Goal: Obtain resource: Obtain resource

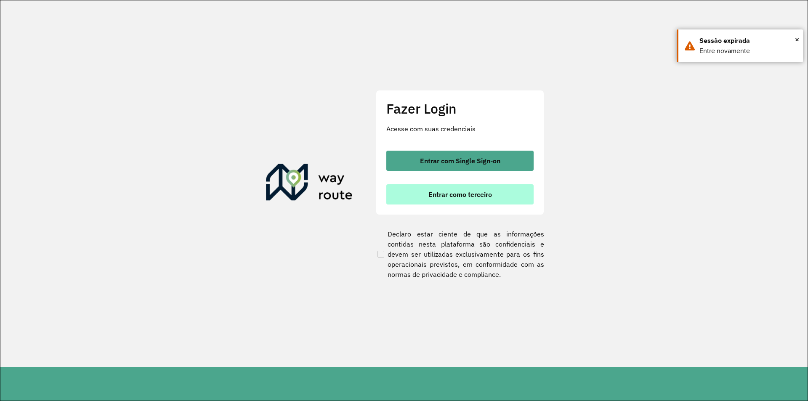
click at [416, 194] on button "Entrar como terceiro" at bounding box center [459, 194] width 147 height 20
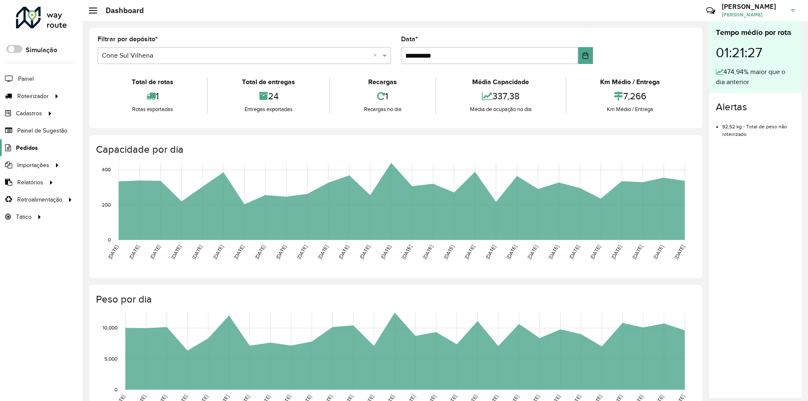
click at [32, 152] on span "Pedidos" at bounding box center [27, 148] width 22 height 9
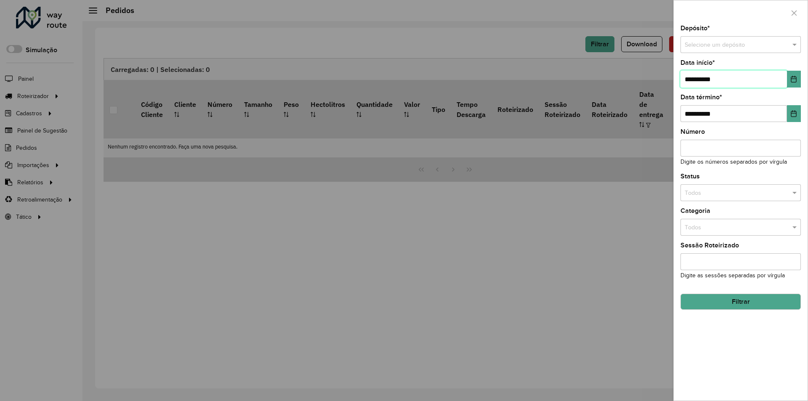
click at [690, 78] on input "**********" at bounding box center [734, 79] width 107 height 17
click at [693, 78] on input "**********" at bounding box center [734, 79] width 107 height 17
type input "**********"
click at [794, 44] on span at bounding box center [796, 44] width 11 height 9
click at [711, 85] on div "Conesul" at bounding box center [741, 81] width 120 height 13
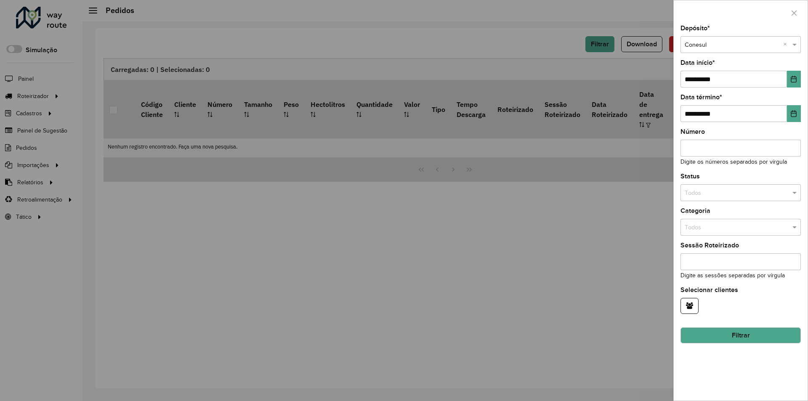
click at [729, 336] on button "Filtrar" at bounding box center [741, 336] width 120 height 16
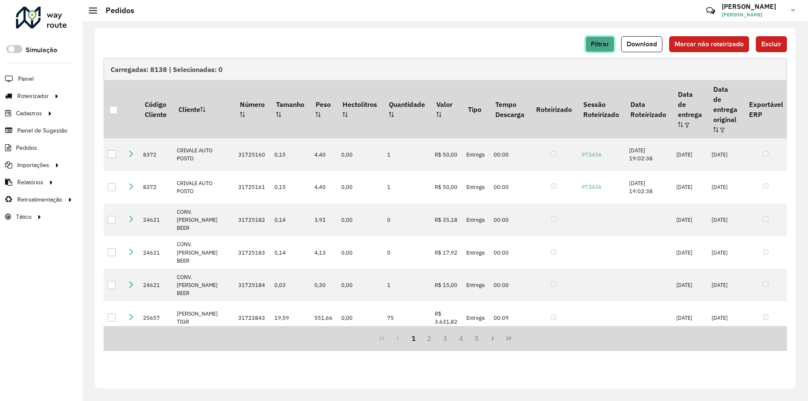
click at [608, 44] on span "Filtrar" at bounding box center [600, 43] width 18 height 7
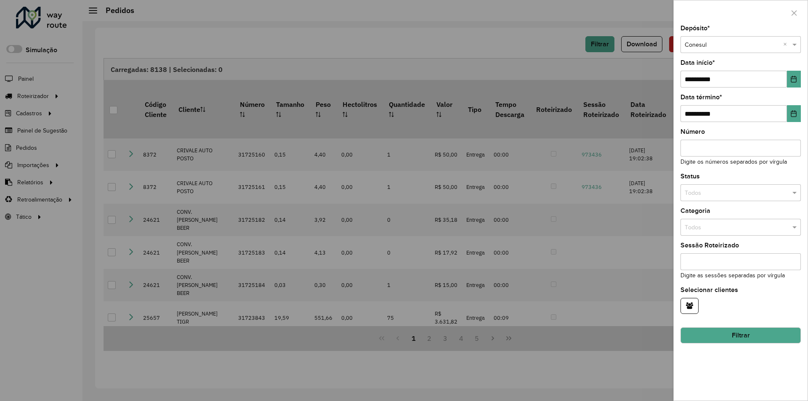
click at [543, 46] on div at bounding box center [404, 200] width 808 height 401
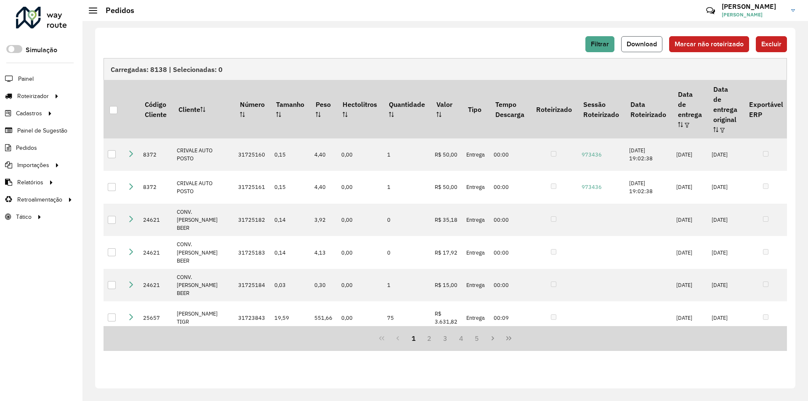
click at [635, 47] on span "Download" at bounding box center [642, 43] width 30 height 7
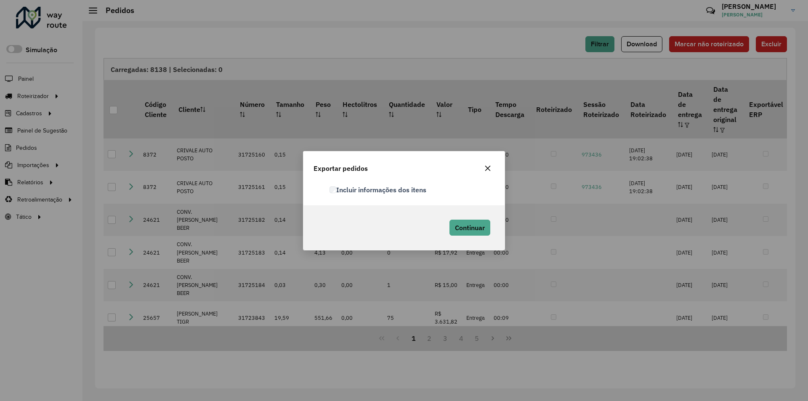
click at [333, 188] on label "Incluir informações dos itens" at bounding box center [378, 190] width 97 height 10
click at [464, 229] on span "Continuar" at bounding box center [470, 228] width 30 height 8
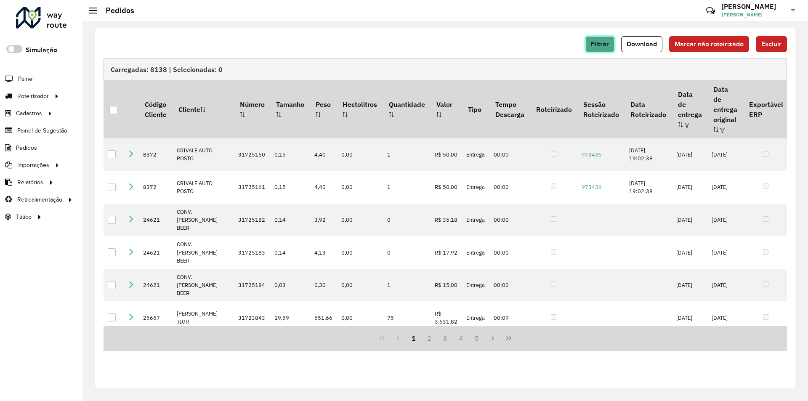
click at [595, 48] on button "Filtrar" at bounding box center [600, 44] width 29 height 16
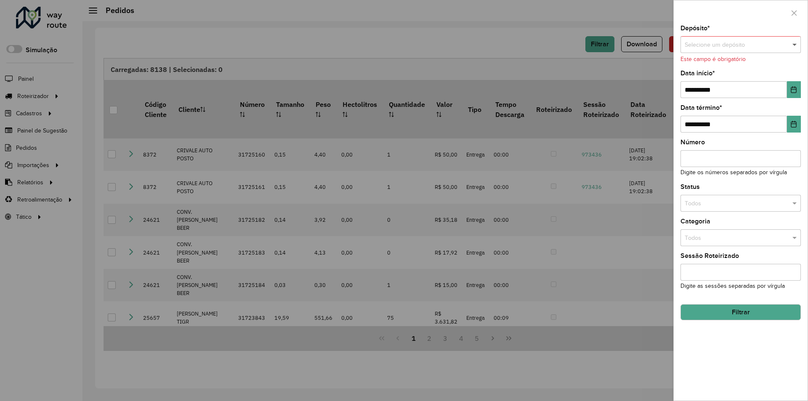
click at [796, 45] on span at bounding box center [796, 44] width 11 height 9
click at [714, 95] on span "Conesul Ariquemes" at bounding box center [710, 95] width 52 height 7
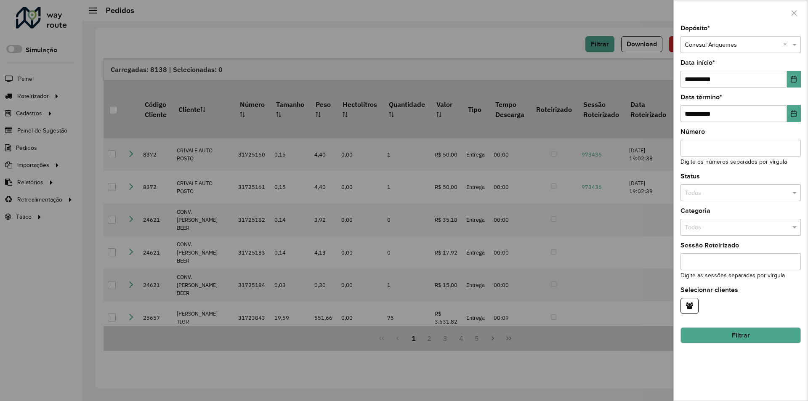
click at [743, 330] on button "Filtrar" at bounding box center [741, 336] width 120 height 16
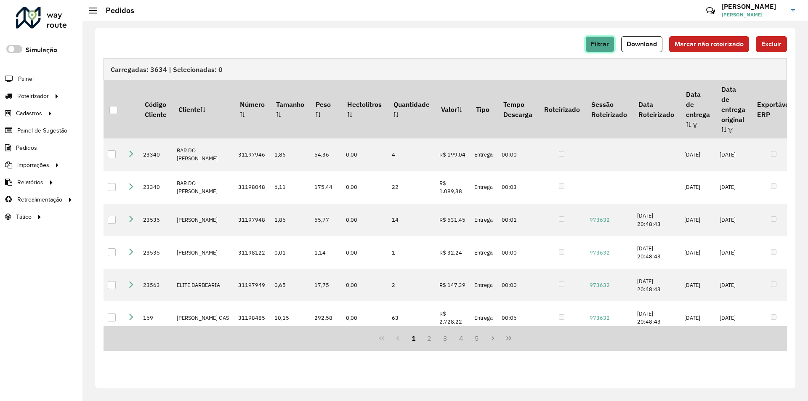
click at [598, 46] on span "Filtrar" at bounding box center [600, 43] width 18 height 7
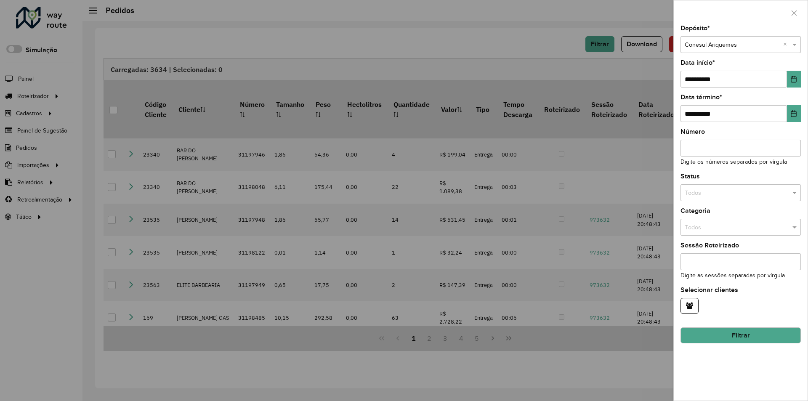
click at [554, 43] on div at bounding box center [404, 200] width 808 height 401
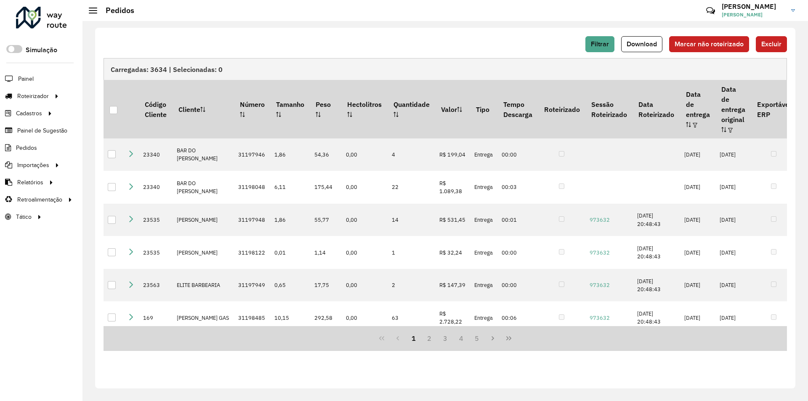
click at [558, 48] on div "Filtrar Download Marcar não roteirizado Excluir" at bounding box center [446, 44] width 684 height 16
click at [596, 48] on button "Filtrar" at bounding box center [600, 44] width 29 height 16
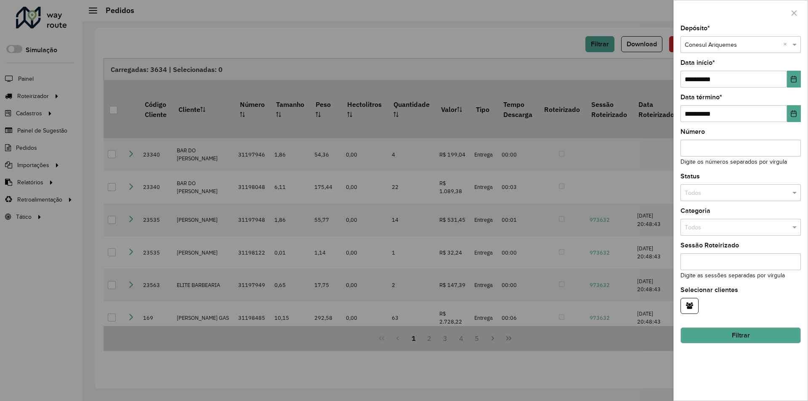
click at [544, 48] on div at bounding box center [404, 200] width 808 height 401
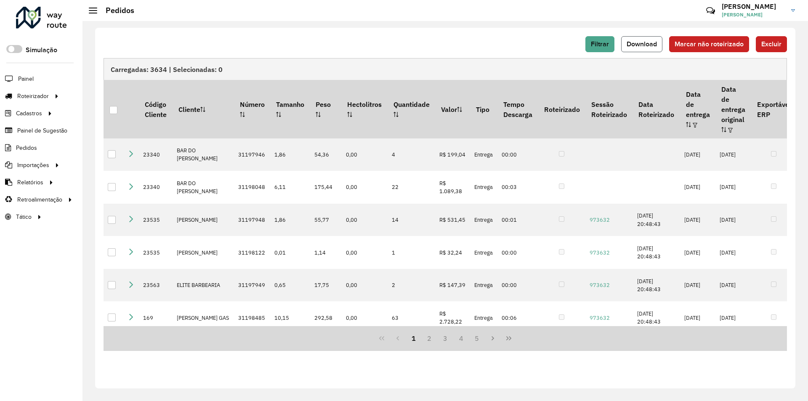
click at [638, 43] on span "Download" at bounding box center [642, 43] width 30 height 7
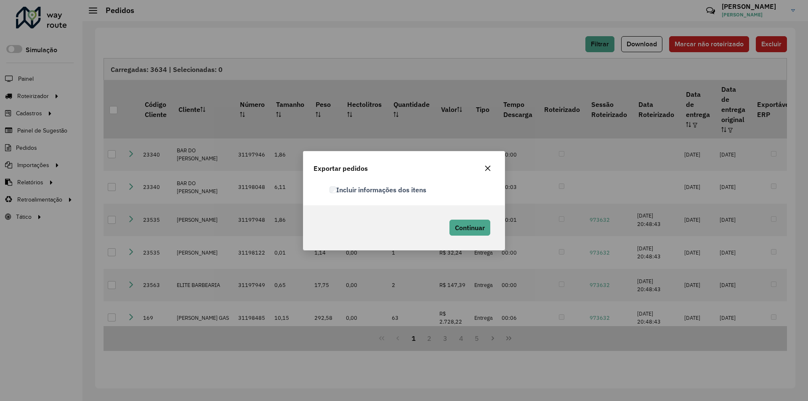
click at [337, 189] on label "Incluir informações dos itens" at bounding box center [378, 190] width 97 height 10
click at [486, 228] on button "Continuar" at bounding box center [470, 228] width 41 height 16
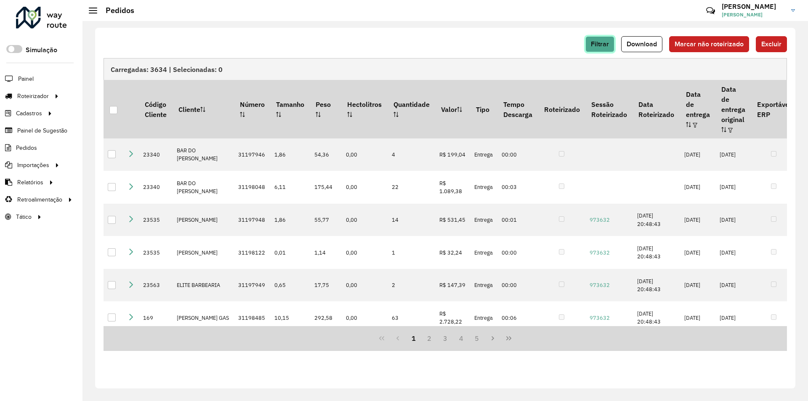
click at [594, 42] on span "Filtrar" at bounding box center [600, 43] width 18 height 7
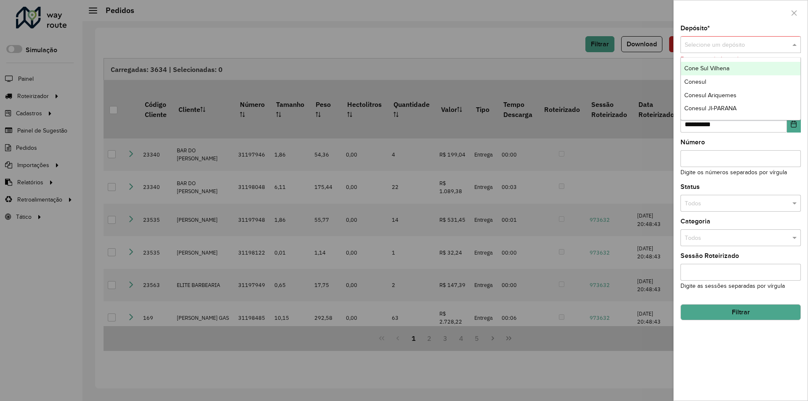
click at [791, 43] on span at bounding box center [796, 44] width 11 height 9
click at [705, 106] on span "Conesul JI-PARANA" at bounding box center [710, 108] width 52 height 7
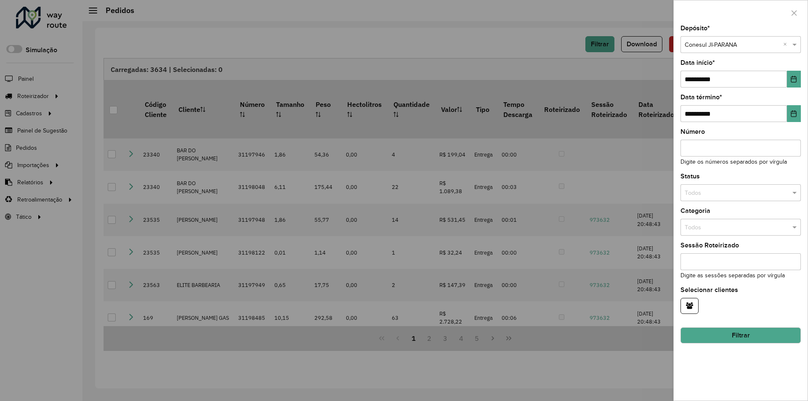
click at [726, 333] on button "Filtrar" at bounding box center [741, 336] width 120 height 16
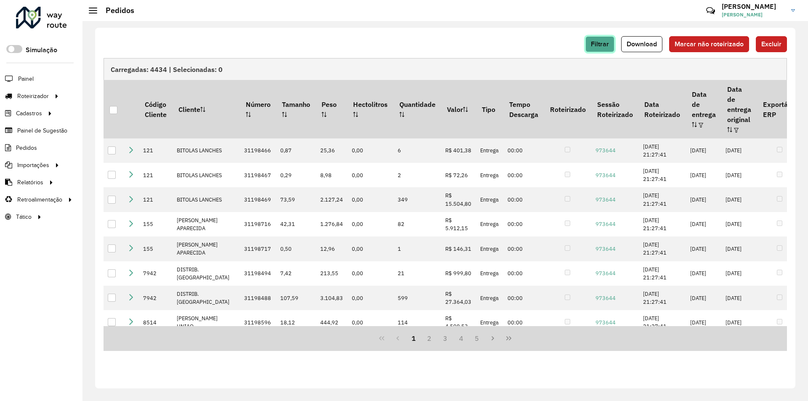
click at [609, 42] on span "Filtrar" at bounding box center [600, 43] width 18 height 7
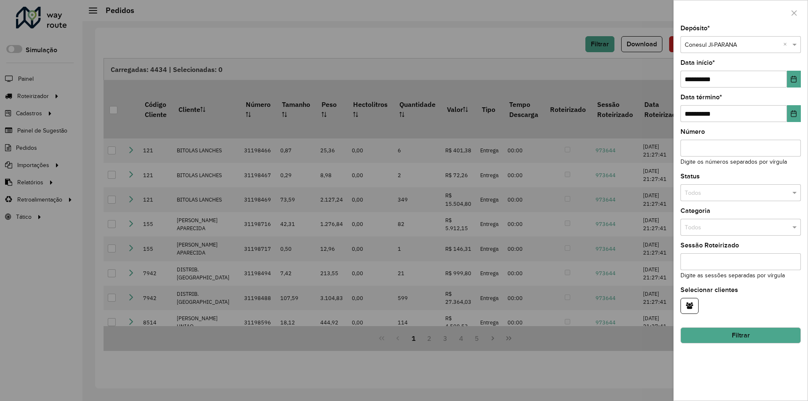
click at [511, 40] on div at bounding box center [404, 200] width 808 height 401
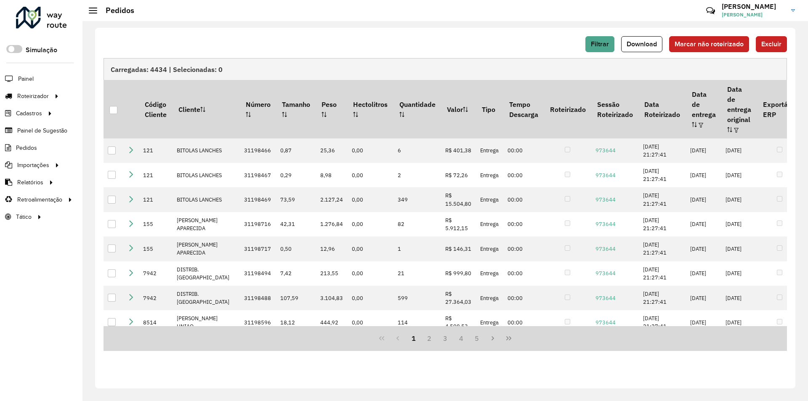
click at [530, 37] on div "Filtrar Download Marcar não roteirizado Excluir" at bounding box center [446, 44] width 684 height 16
click at [605, 43] on span "Filtrar" at bounding box center [600, 43] width 18 height 7
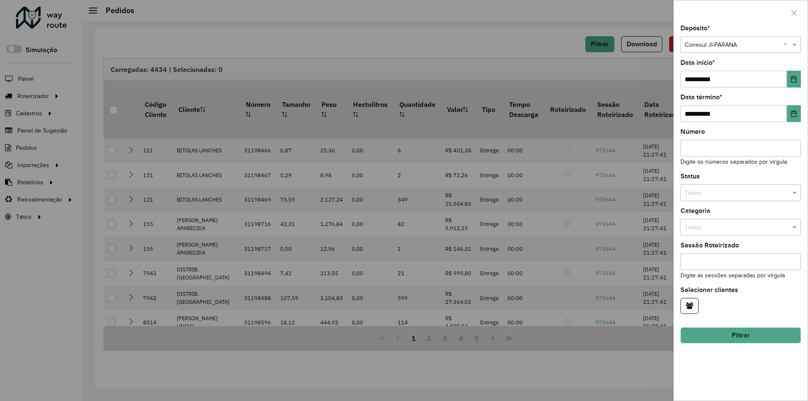
click at [559, 42] on div at bounding box center [404, 200] width 808 height 401
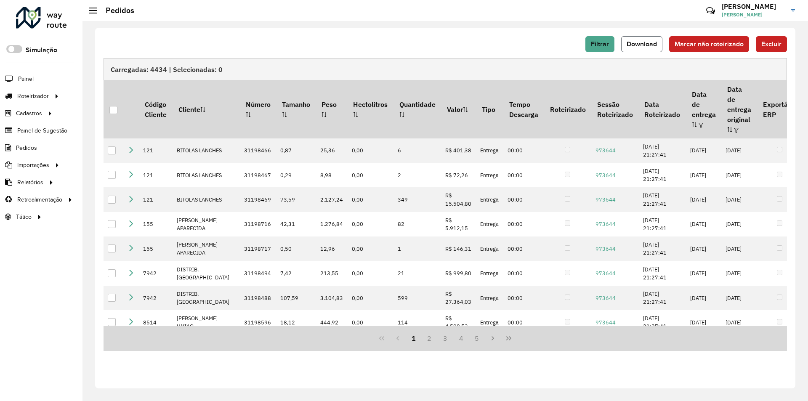
click at [630, 45] on span "Download" at bounding box center [642, 43] width 30 height 7
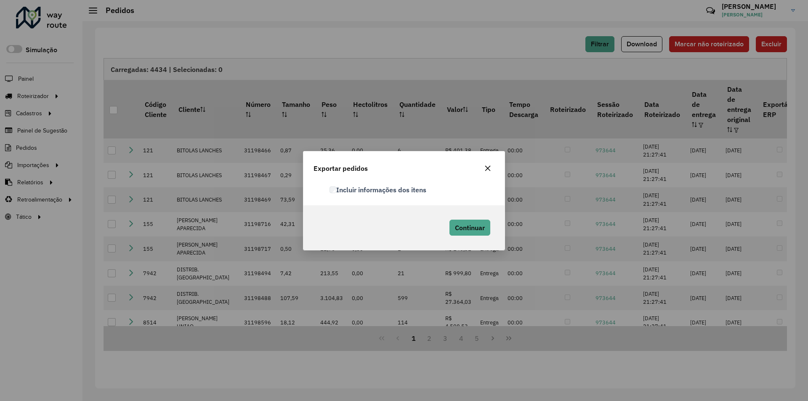
click at [337, 191] on label "Incluir informações dos itens" at bounding box center [378, 190] width 97 height 10
click at [479, 223] on button "Continuar" at bounding box center [470, 228] width 41 height 16
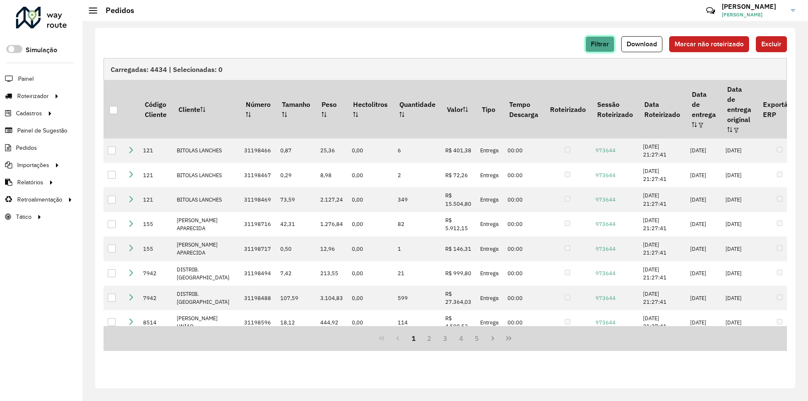
click at [601, 49] on button "Filtrar" at bounding box center [600, 44] width 29 height 16
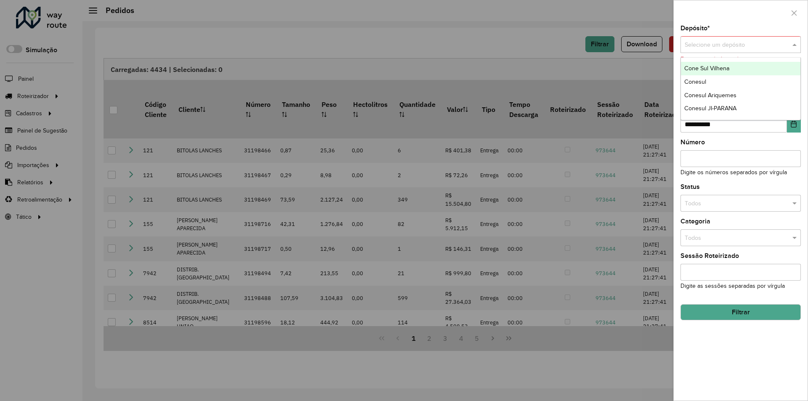
click at [794, 45] on span at bounding box center [796, 44] width 11 height 9
click at [741, 69] on div "Cone Sul Vilhena" at bounding box center [741, 68] width 120 height 13
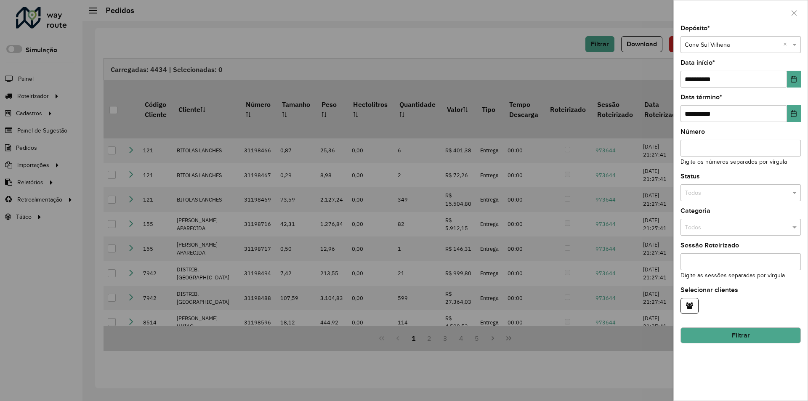
click at [701, 336] on button "Filtrar" at bounding box center [741, 336] width 120 height 16
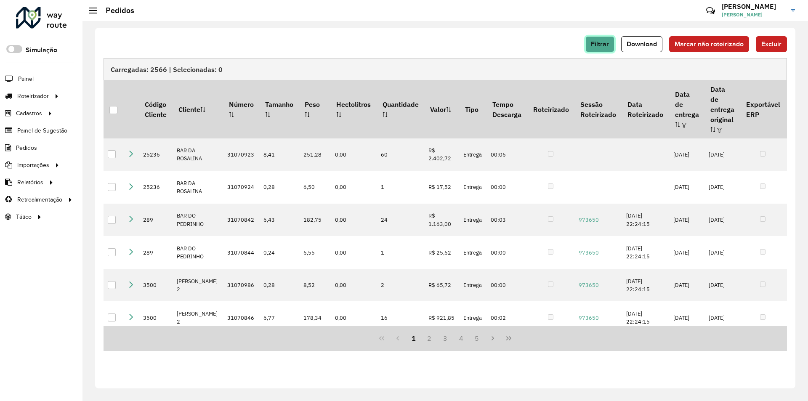
click at [606, 45] on span "Filtrar" at bounding box center [600, 43] width 18 height 7
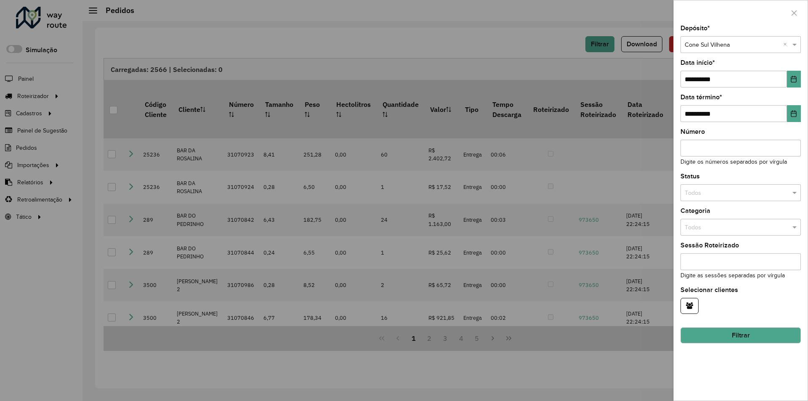
click at [543, 35] on div at bounding box center [404, 200] width 808 height 401
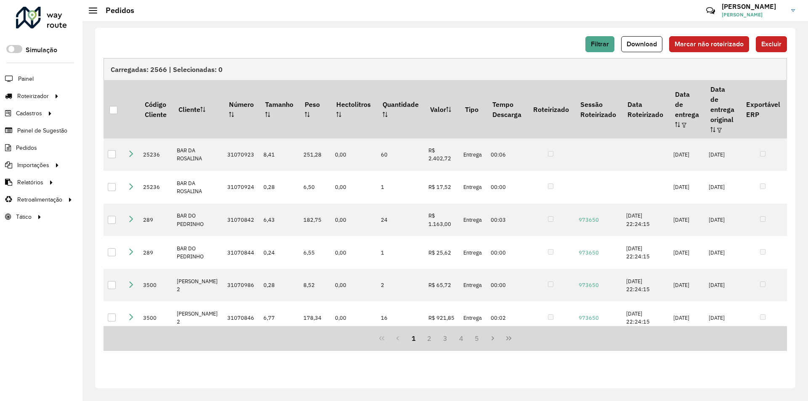
click at [569, 44] on div "Filtrar Download Marcar não roteirizado Excluir" at bounding box center [446, 44] width 684 height 16
click at [585, 45] on div "Filtrar Download Marcar não roteirizado Excluir" at bounding box center [446, 44] width 684 height 16
click at [606, 47] on span "Filtrar" at bounding box center [600, 43] width 18 height 7
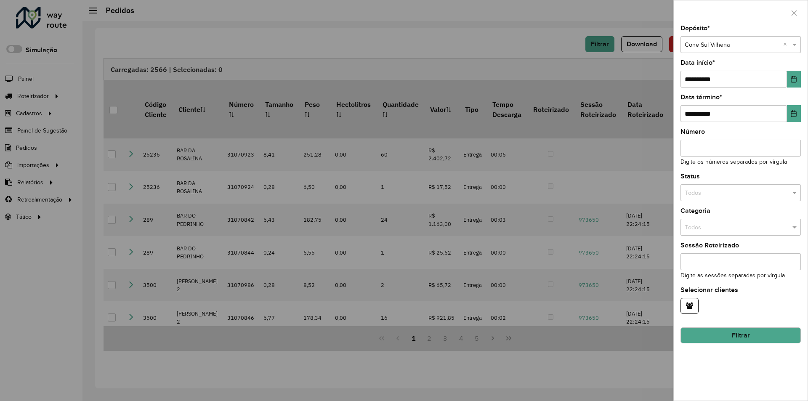
click at [558, 47] on div at bounding box center [404, 200] width 808 height 401
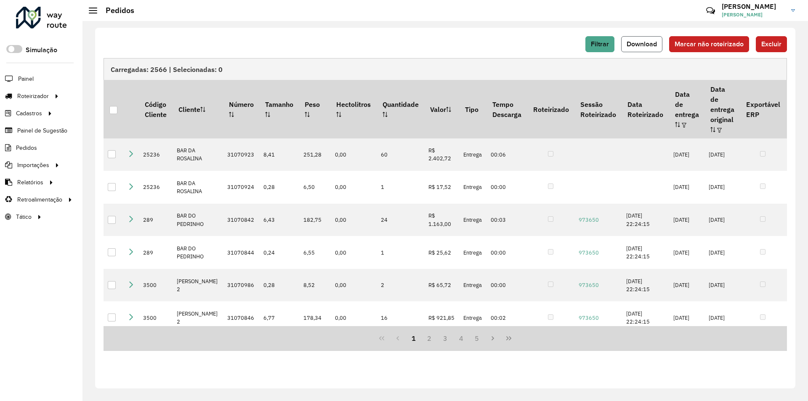
click at [640, 41] on span "Download" at bounding box center [642, 43] width 30 height 7
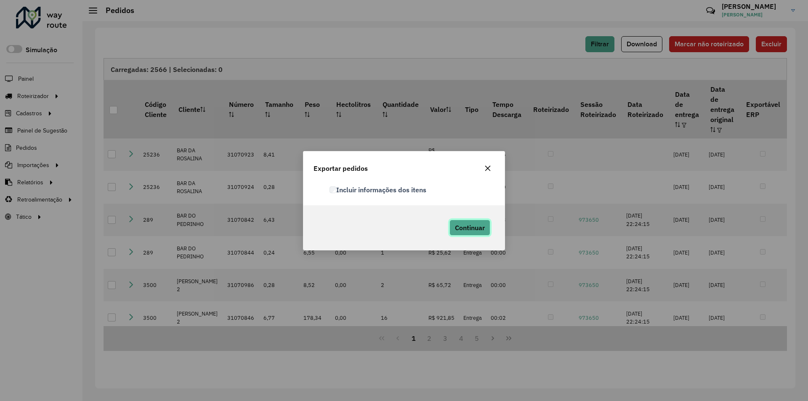
click at [477, 231] on span "Continuar" at bounding box center [470, 228] width 30 height 8
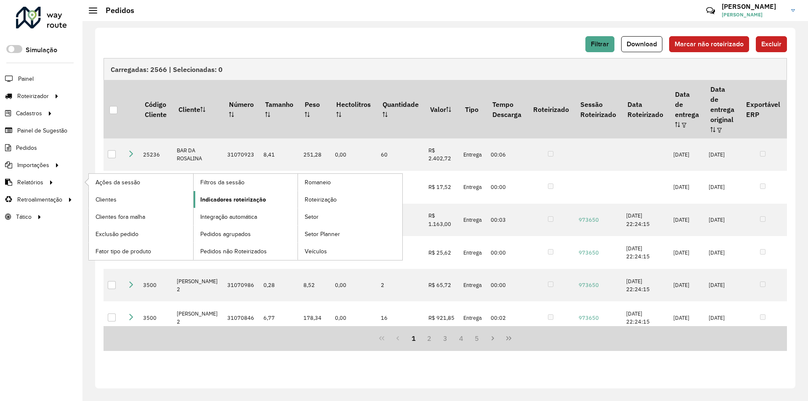
click at [219, 197] on span "Indicadores roteirização" at bounding box center [233, 199] width 66 height 9
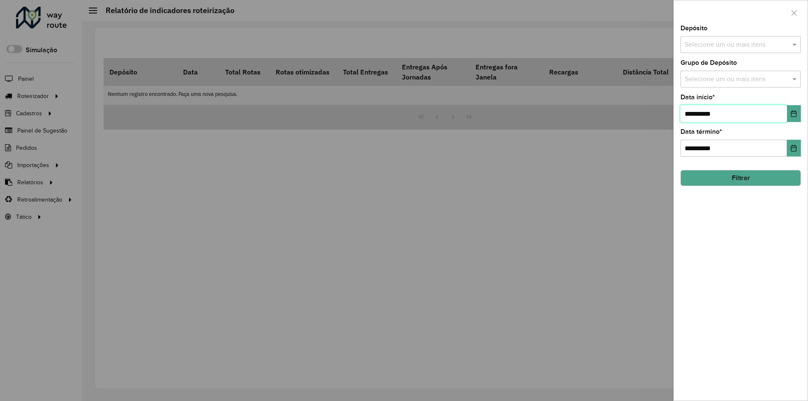
click at [694, 113] on input "**********" at bounding box center [734, 113] width 107 height 17
type input "**********"
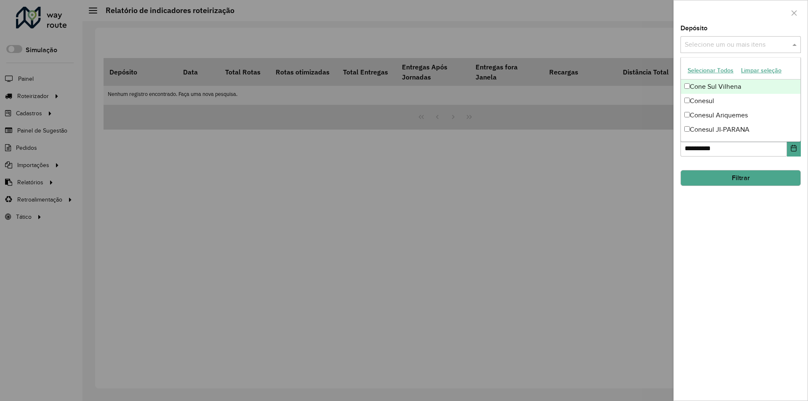
click at [793, 43] on span at bounding box center [796, 45] width 11 height 10
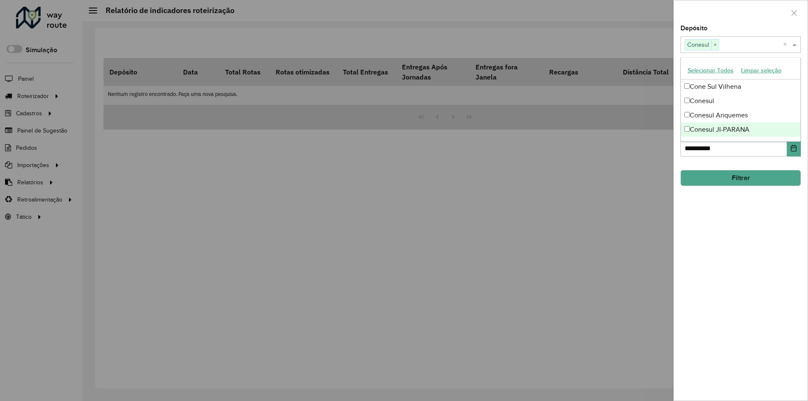
click at [745, 236] on div "**********" at bounding box center [741, 213] width 134 height 376
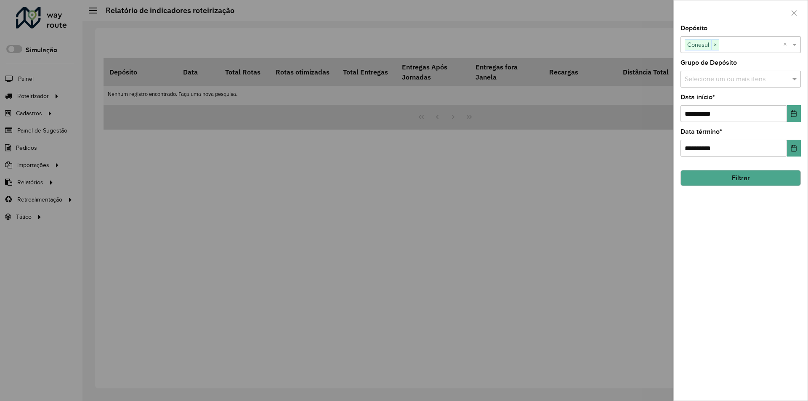
click at [738, 178] on button "Filtrar" at bounding box center [741, 178] width 120 height 16
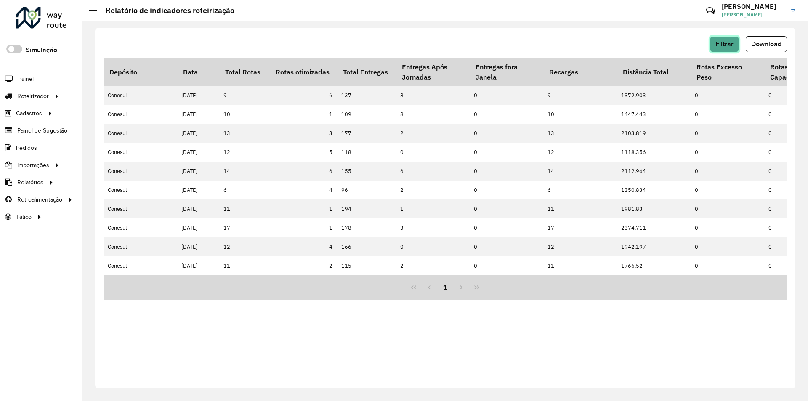
click at [722, 46] on span "Filtrar" at bounding box center [725, 43] width 18 height 7
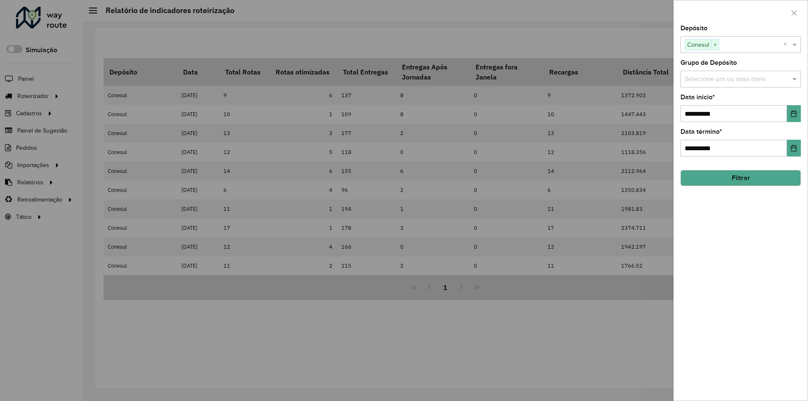
click at [615, 40] on div at bounding box center [404, 200] width 808 height 401
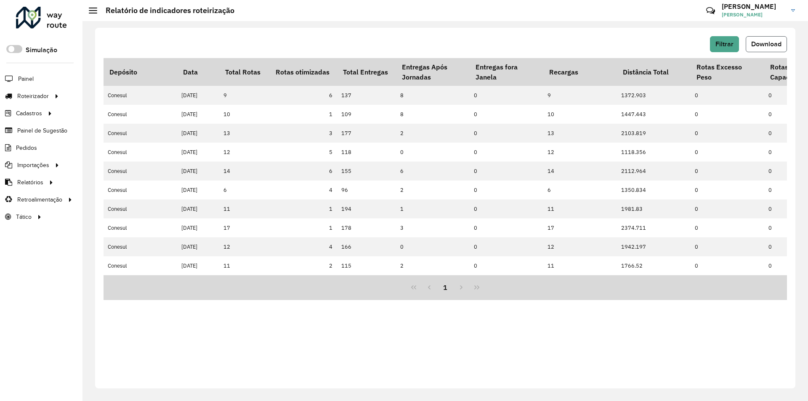
click at [770, 43] on span "Download" at bounding box center [766, 43] width 30 height 7
click at [727, 48] on button "Filtrar" at bounding box center [724, 44] width 29 height 16
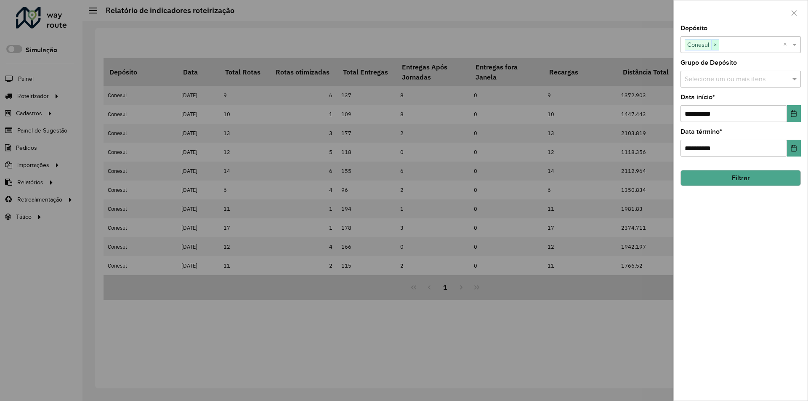
click at [717, 47] on span "×" at bounding box center [715, 45] width 8 height 10
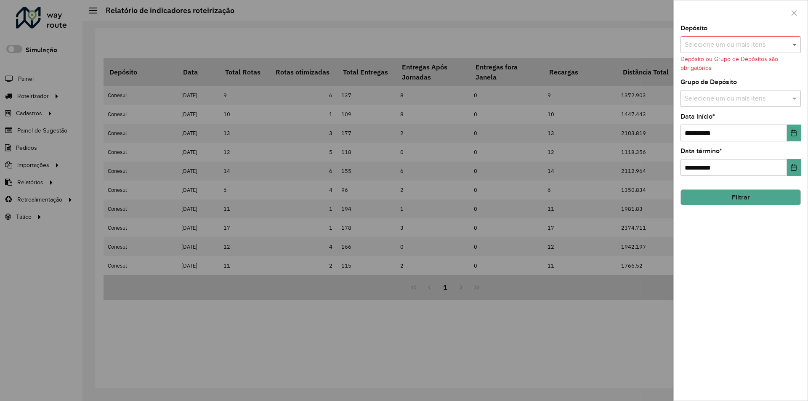
click at [799, 43] on span at bounding box center [796, 45] width 11 height 10
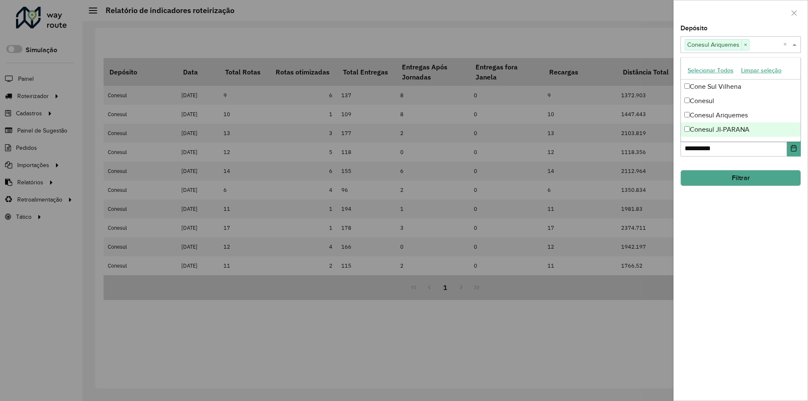
click at [745, 216] on div "**********" at bounding box center [741, 213] width 134 height 376
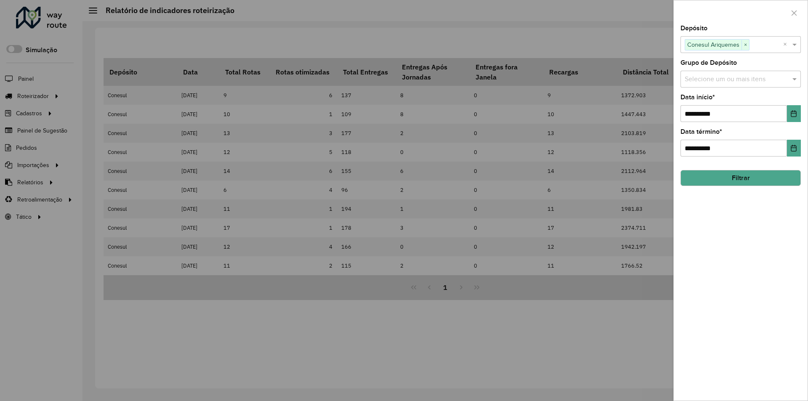
click at [735, 176] on button "Filtrar" at bounding box center [741, 178] width 120 height 16
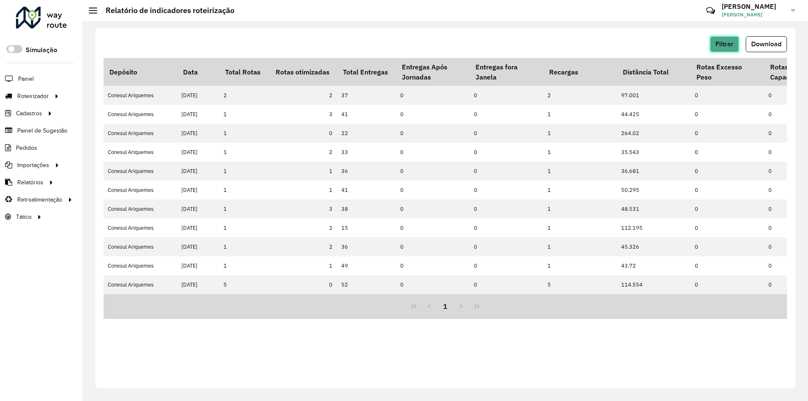
click at [717, 46] on span "Filtrar" at bounding box center [725, 43] width 18 height 7
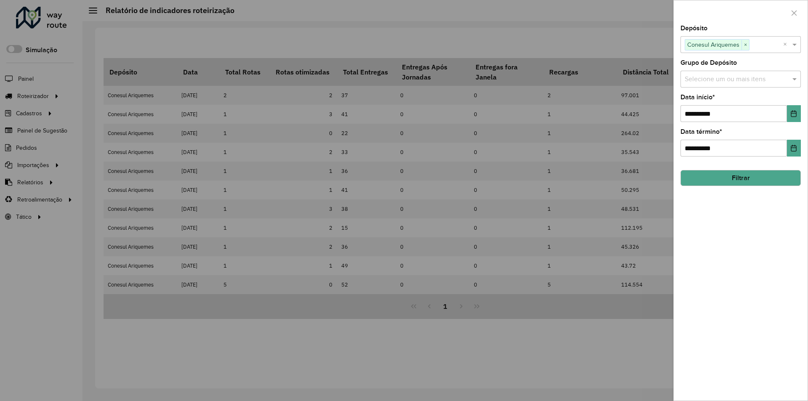
click at [659, 41] on div at bounding box center [404, 200] width 808 height 401
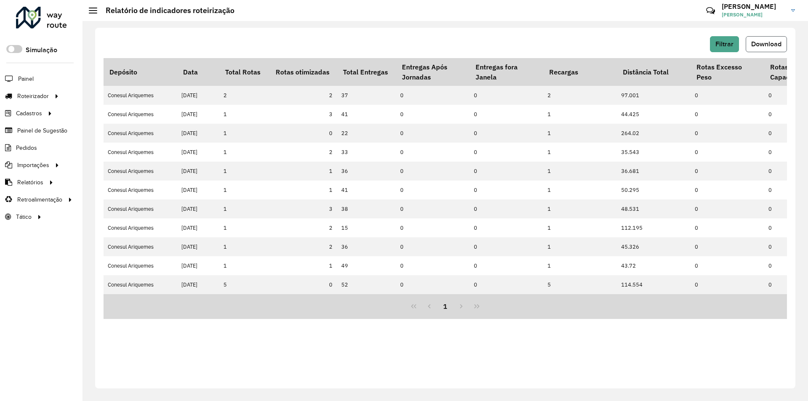
click at [753, 41] on span "Download" at bounding box center [766, 43] width 30 height 7
click at [728, 43] on span "Filtrar" at bounding box center [725, 43] width 18 height 7
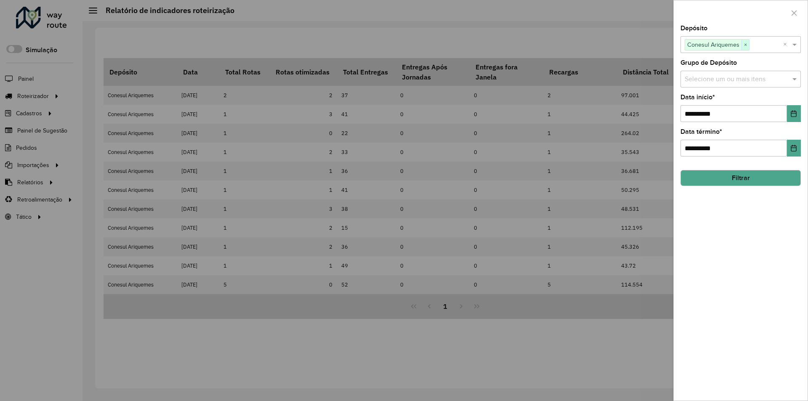
click at [748, 45] on span "×" at bounding box center [746, 45] width 8 height 10
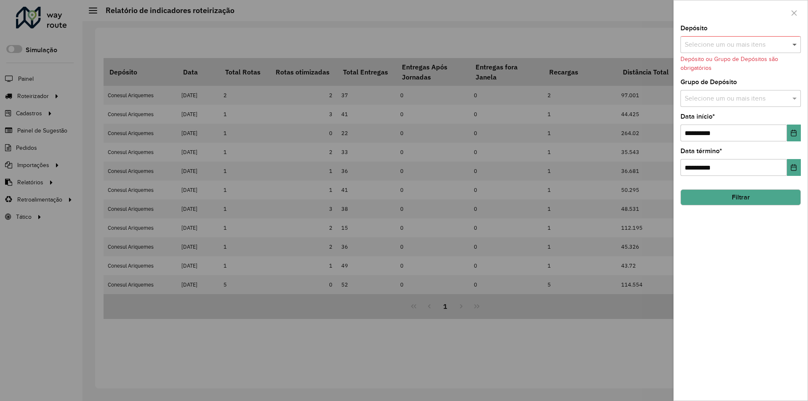
click at [796, 47] on span at bounding box center [796, 45] width 11 height 10
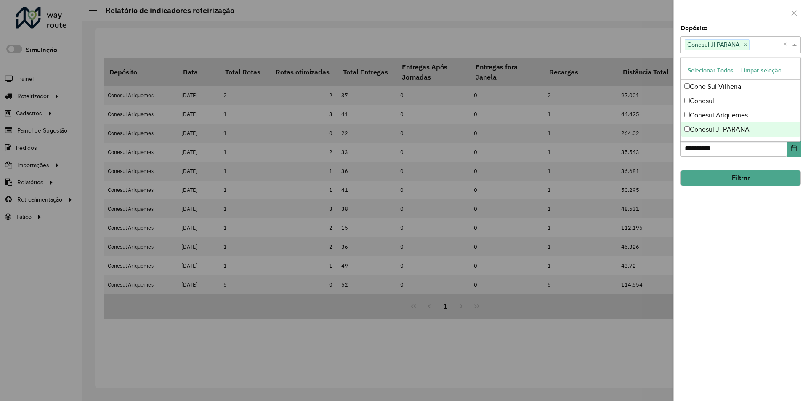
click at [762, 241] on div "**********" at bounding box center [741, 213] width 134 height 376
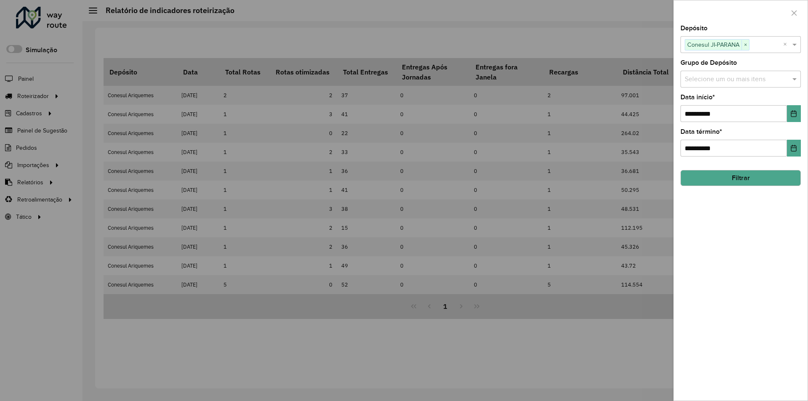
click at [743, 174] on button "Filtrar" at bounding box center [741, 178] width 120 height 16
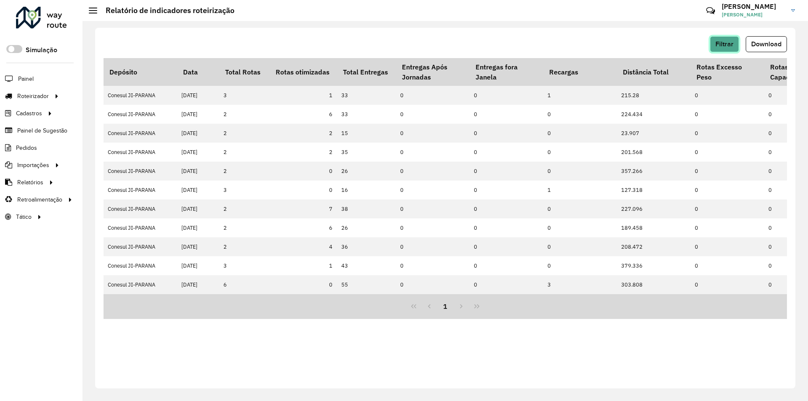
click at [724, 42] on span "Filtrar" at bounding box center [725, 43] width 18 height 7
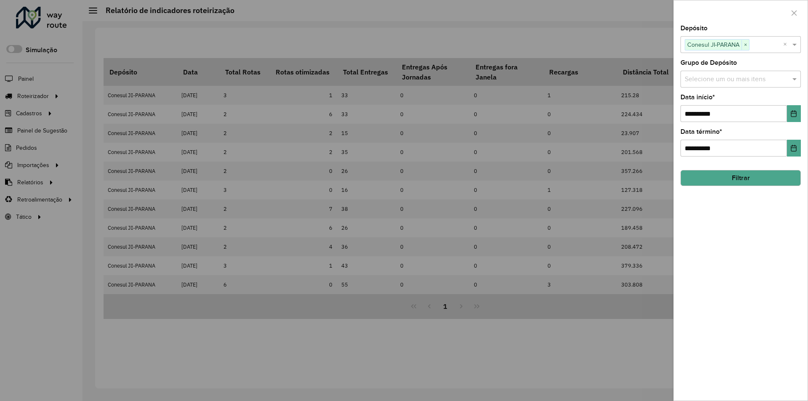
click at [645, 42] on div at bounding box center [404, 200] width 808 height 401
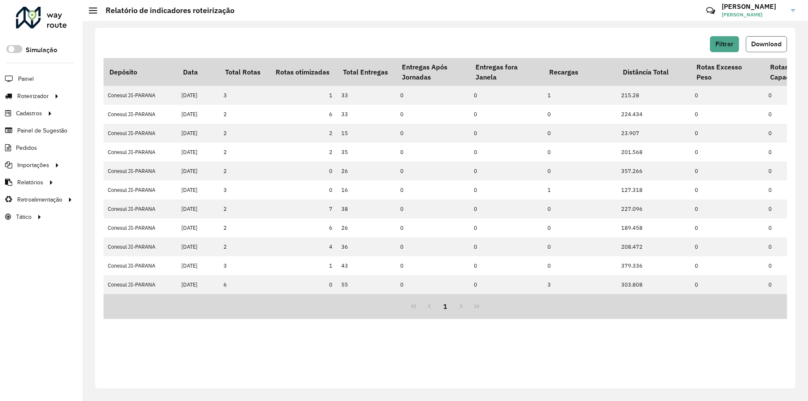
click at [772, 41] on span "Download" at bounding box center [766, 43] width 30 height 7
click at [729, 44] on span "Filtrar" at bounding box center [725, 43] width 18 height 7
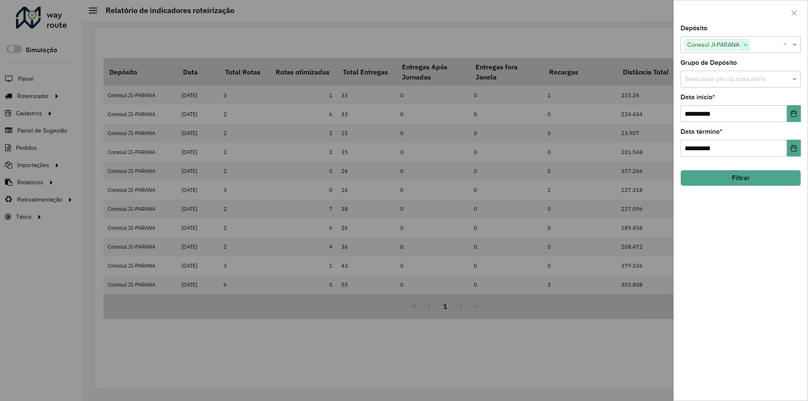
drag, startPoint x: 748, startPoint y: 46, endPoint x: 783, endPoint y: 49, distance: 35.5
click at [748, 47] on span "×" at bounding box center [746, 45] width 8 height 10
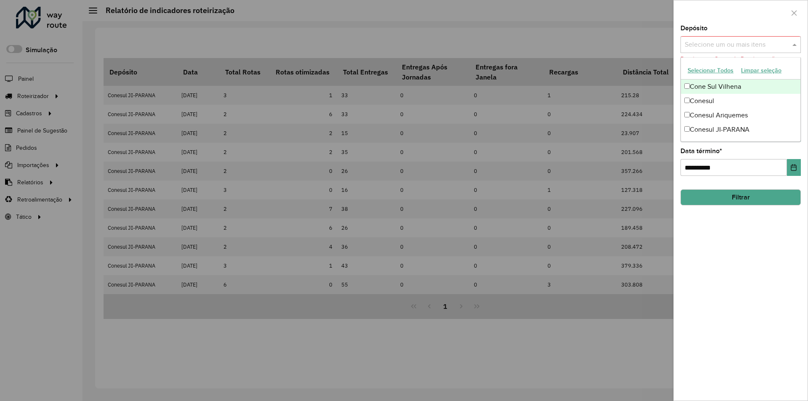
click at [796, 46] on span at bounding box center [796, 45] width 11 height 10
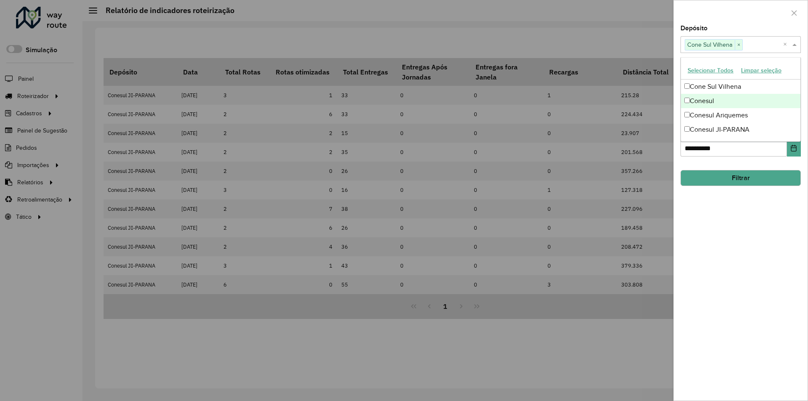
click at [771, 261] on div "**********" at bounding box center [741, 213] width 134 height 376
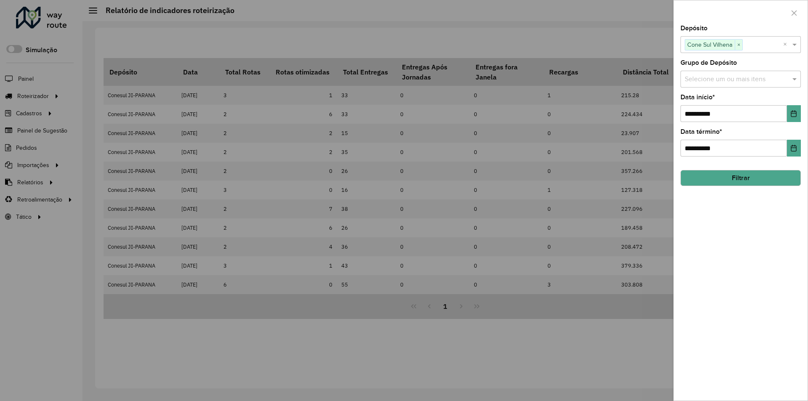
click at [750, 176] on button "Filtrar" at bounding box center [741, 178] width 120 height 16
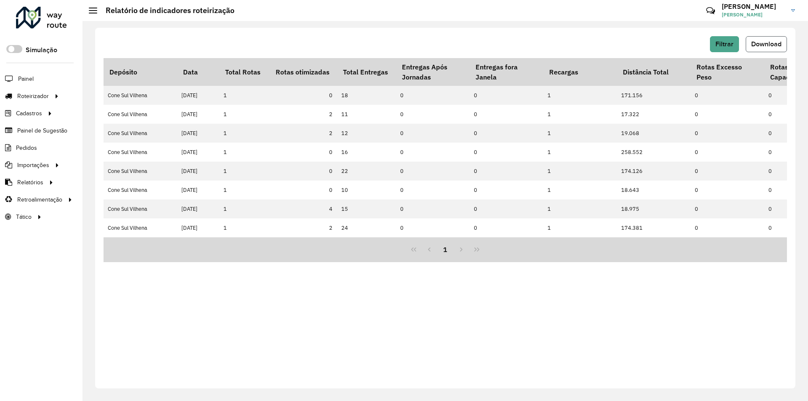
click at [754, 48] on button "Download" at bounding box center [766, 44] width 41 height 16
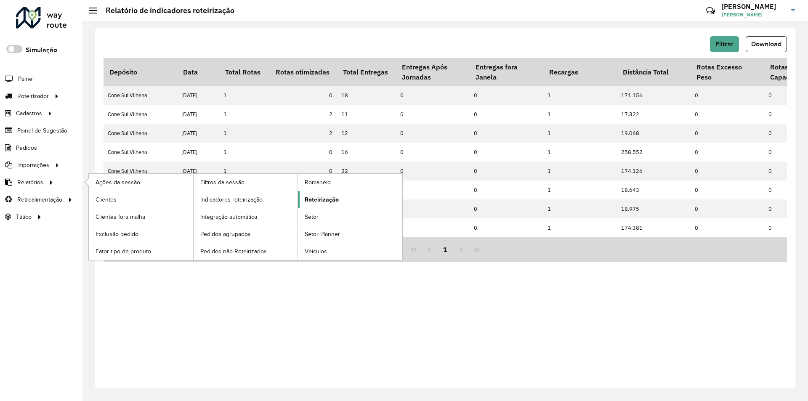
click at [305, 201] on span "Roteirização" at bounding box center [322, 199] width 34 height 9
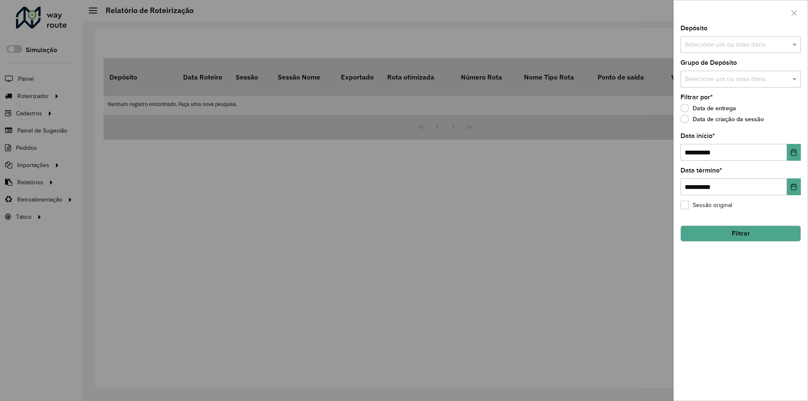
click at [206, 284] on div at bounding box center [404, 200] width 808 height 401
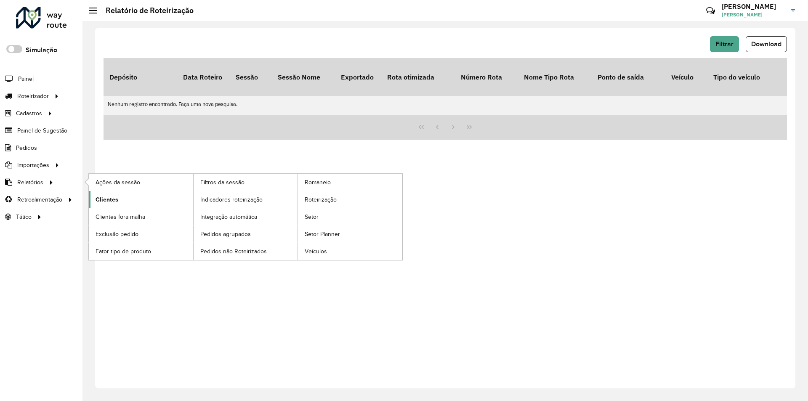
click at [92, 198] on link "Clientes" at bounding box center [141, 199] width 104 height 17
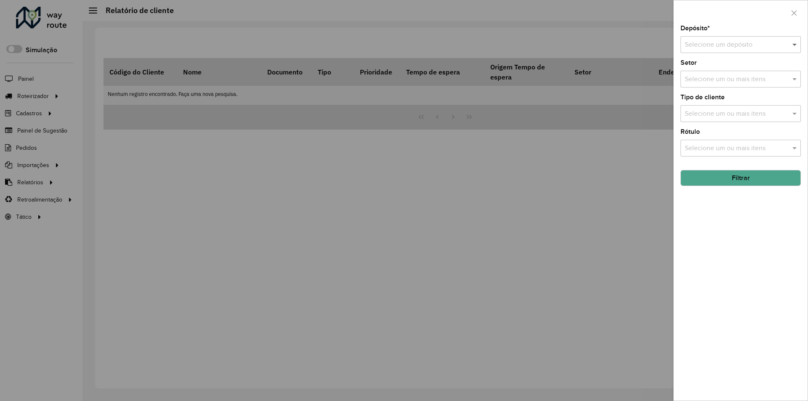
click at [794, 41] on span at bounding box center [796, 45] width 11 height 10
click at [730, 80] on div "Conesul" at bounding box center [741, 83] width 120 height 14
click at [733, 182] on button "Filtrar" at bounding box center [741, 178] width 120 height 16
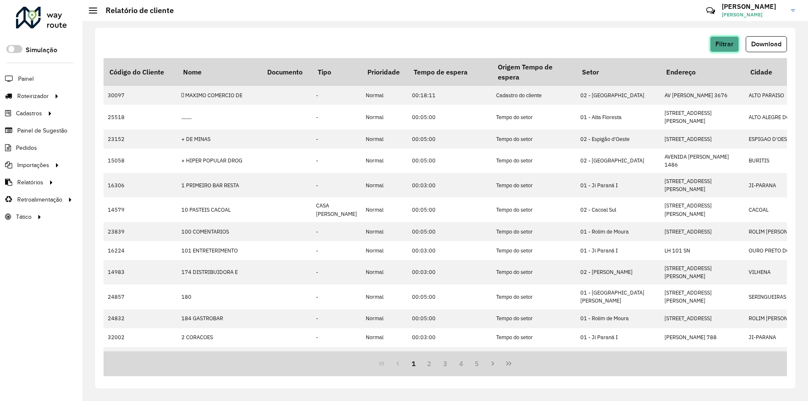
click at [732, 39] on button "Filtrar" at bounding box center [724, 44] width 29 height 16
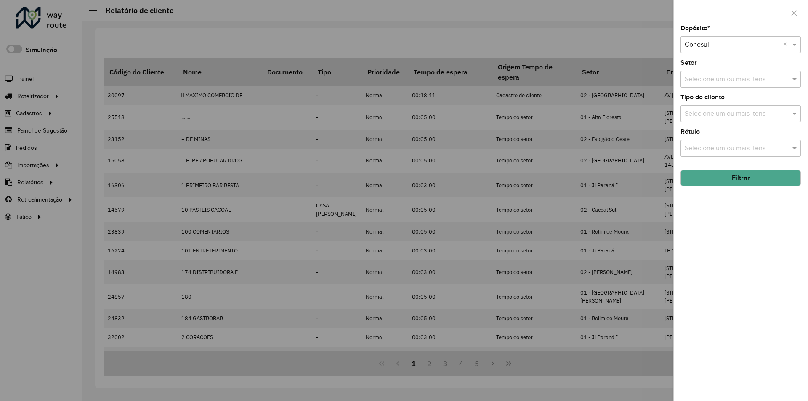
click at [633, 31] on div at bounding box center [404, 200] width 808 height 401
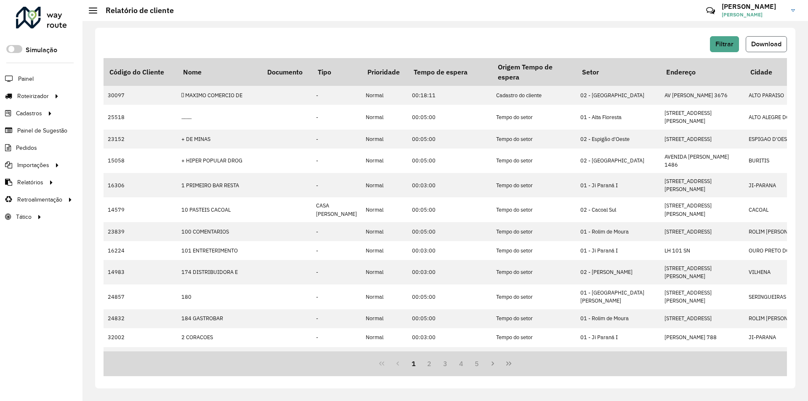
click at [768, 46] on span "Download" at bounding box center [766, 43] width 30 height 7
click at [733, 46] on span "Filtrar" at bounding box center [725, 43] width 18 height 7
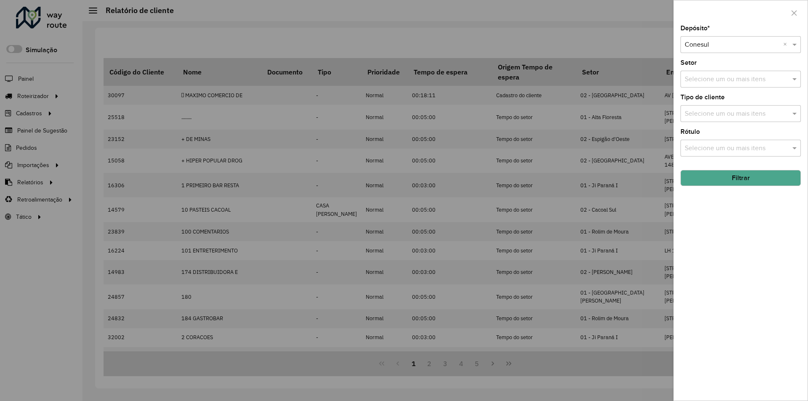
click at [780, 42] on div at bounding box center [741, 45] width 120 height 11
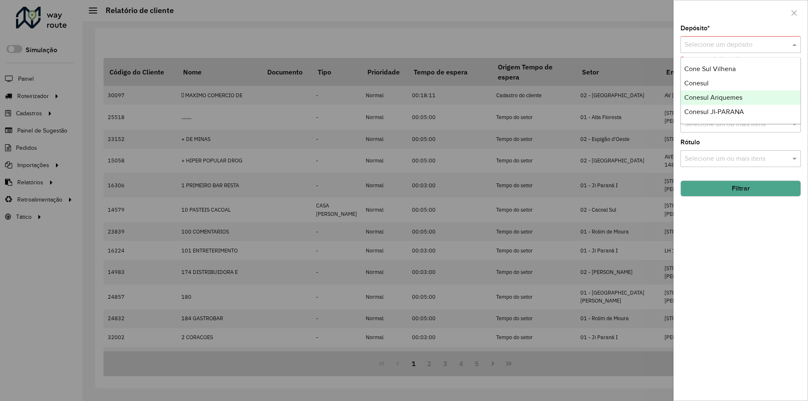
click at [716, 102] on div "Conesul Ariquemes" at bounding box center [741, 98] width 120 height 14
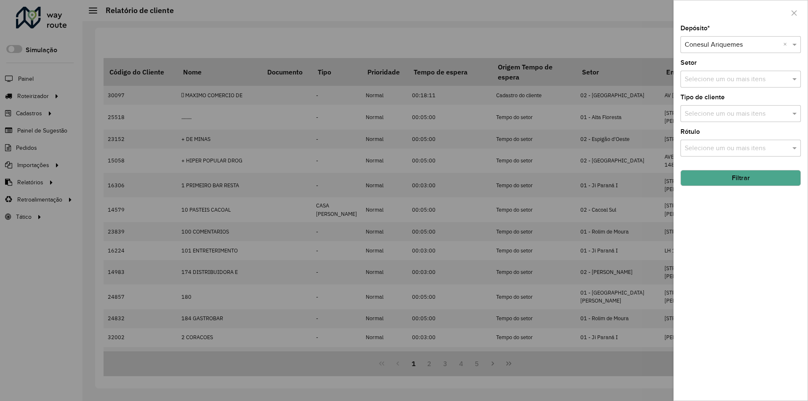
click at [733, 175] on button "Filtrar" at bounding box center [741, 178] width 120 height 16
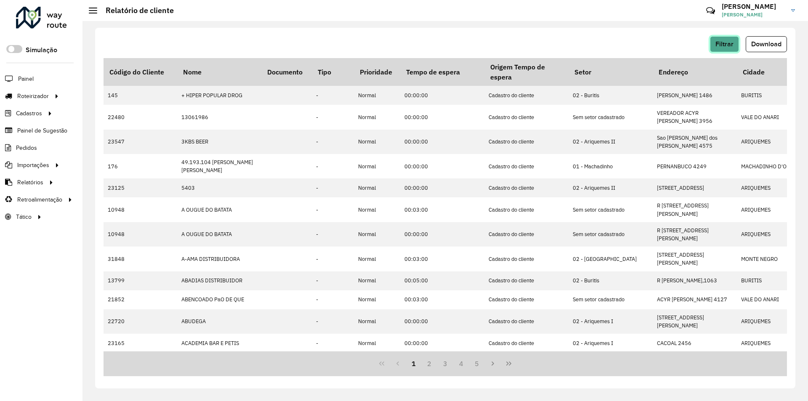
click at [733, 39] on button "Filtrar" at bounding box center [724, 44] width 29 height 16
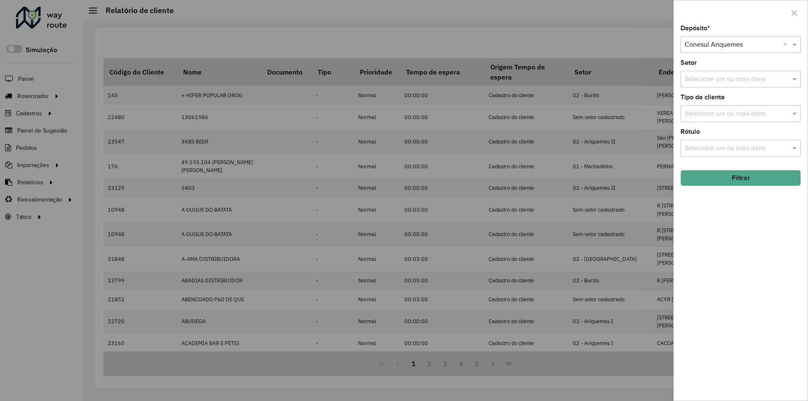
click at [637, 48] on div at bounding box center [404, 200] width 808 height 401
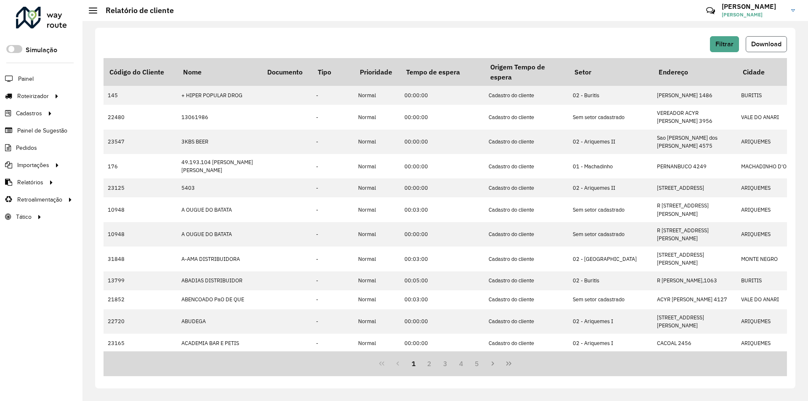
click at [761, 45] on span "Download" at bounding box center [766, 43] width 30 height 7
click at [719, 43] on span "Filtrar" at bounding box center [725, 43] width 18 height 7
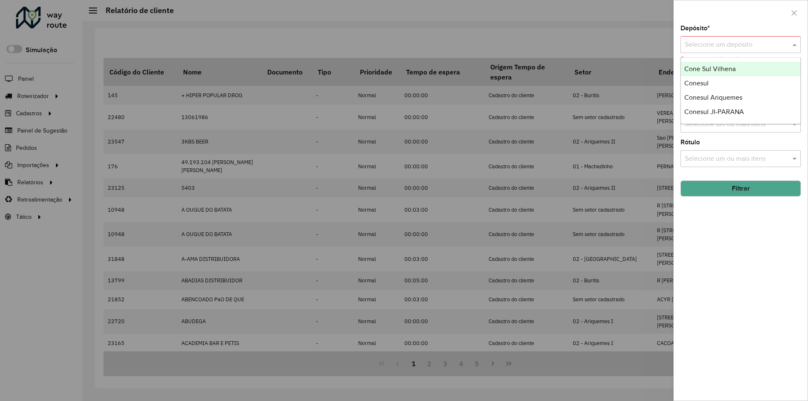
click at [795, 43] on span at bounding box center [796, 45] width 11 height 10
click at [724, 112] on span "Conesul JI-PARANA" at bounding box center [714, 111] width 60 height 7
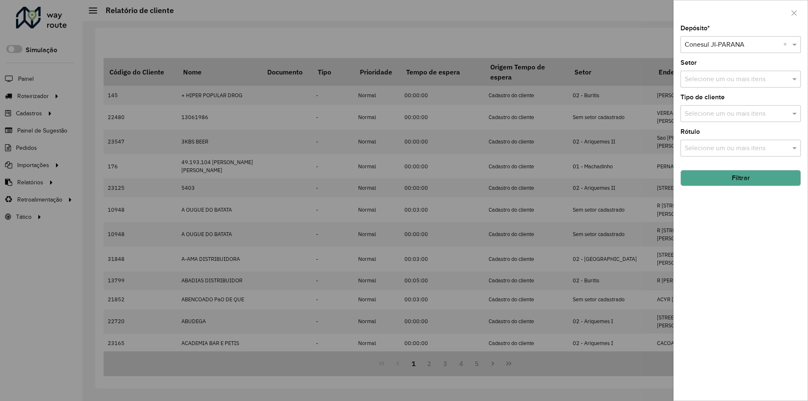
click at [716, 176] on button "Filtrar" at bounding box center [741, 178] width 120 height 16
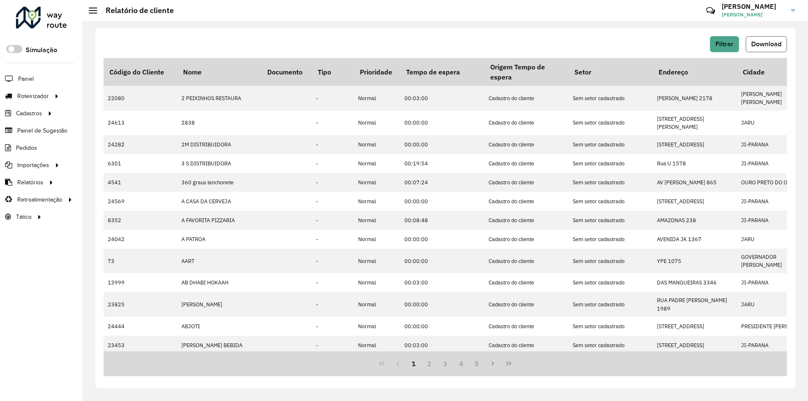
click at [759, 45] on span "Download" at bounding box center [766, 43] width 30 height 7
click at [726, 43] on span "Filtrar" at bounding box center [725, 43] width 18 height 7
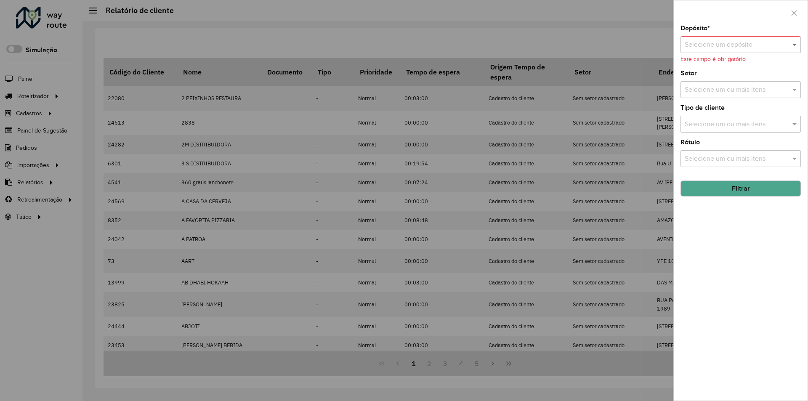
click at [798, 44] on span at bounding box center [796, 45] width 11 height 10
click at [731, 65] on div "Cone Sul Vilhena" at bounding box center [741, 69] width 120 height 14
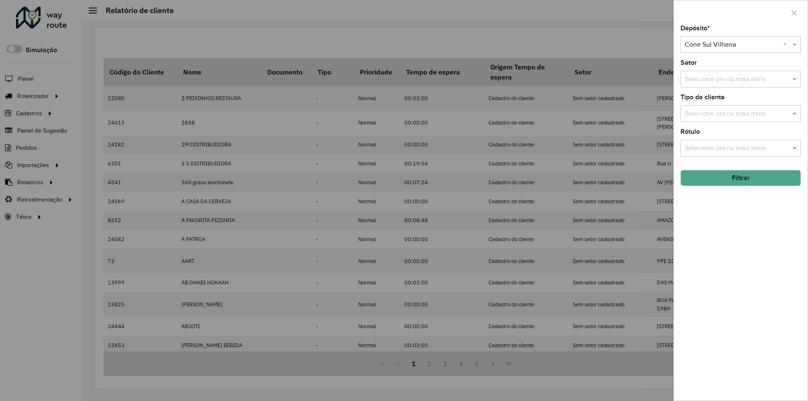
click at [718, 180] on button "Filtrar" at bounding box center [741, 178] width 120 height 16
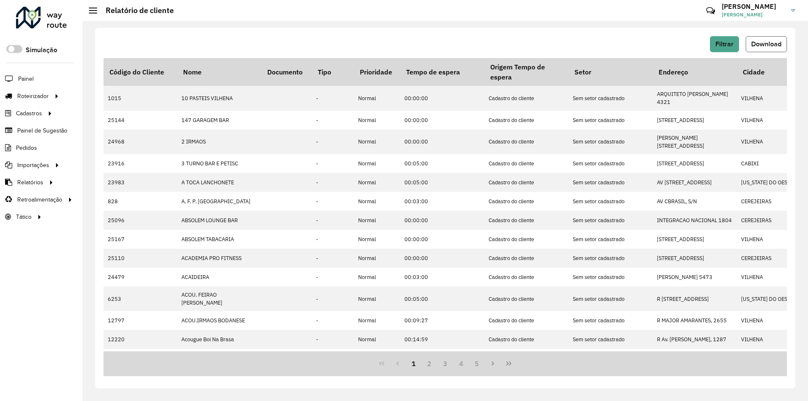
click at [775, 48] on button "Download" at bounding box center [766, 44] width 41 height 16
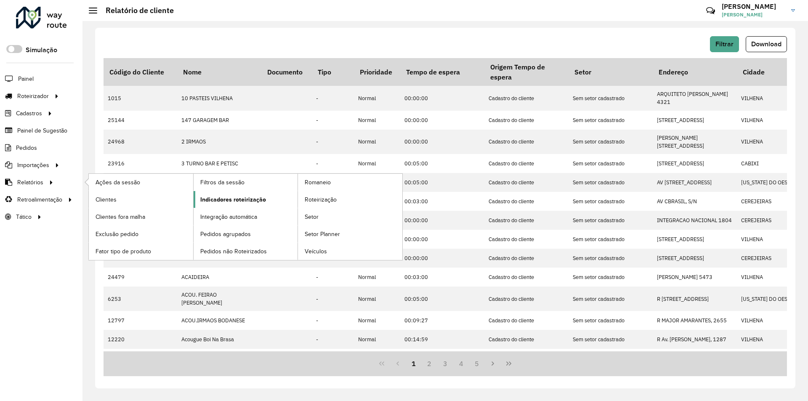
click at [251, 202] on span "Indicadores roteirização" at bounding box center [233, 199] width 66 height 9
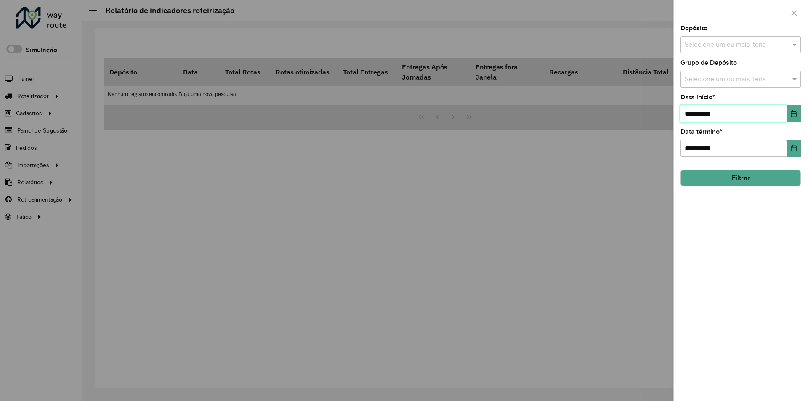
click at [692, 111] on input "**********" at bounding box center [734, 113] width 107 height 17
type input "**********"
click at [795, 45] on span at bounding box center [796, 45] width 11 height 10
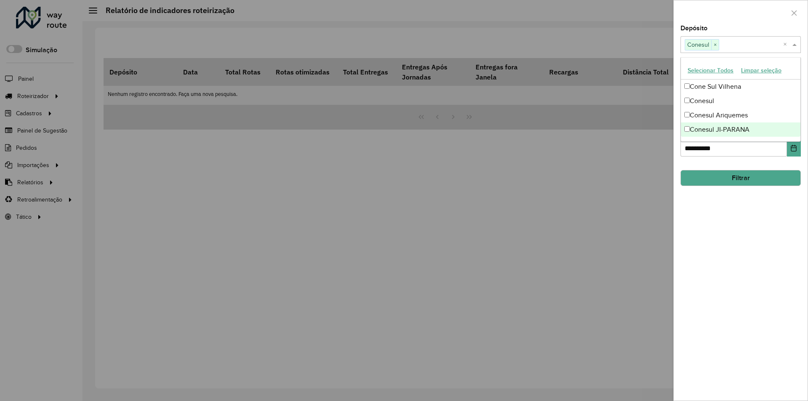
click at [742, 213] on div "**********" at bounding box center [741, 213] width 134 height 376
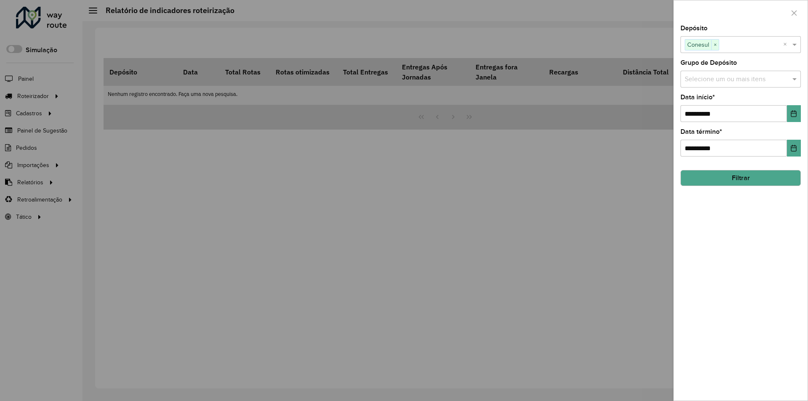
click at [733, 173] on button "Filtrar" at bounding box center [741, 178] width 120 height 16
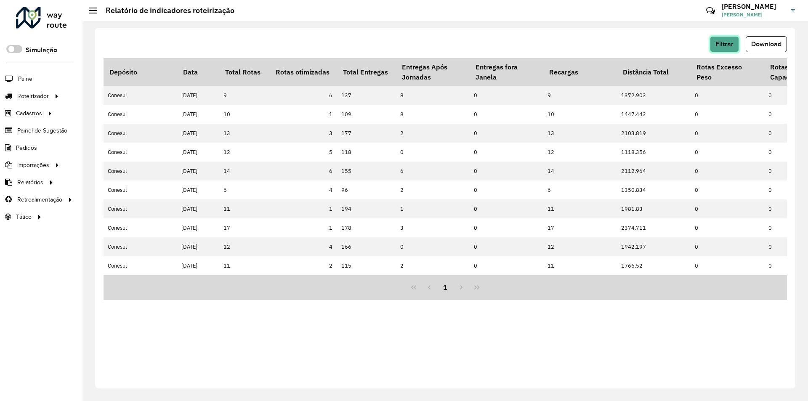
click at [726, 42] on span "Filtrar" at bounding box center [725, 43] width 18 height 7
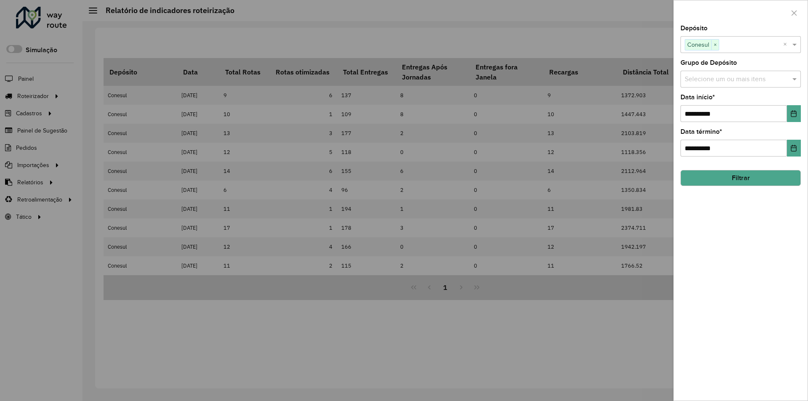
click at [642, 40] on div at bounding box center [404, 200] width 808 height 401
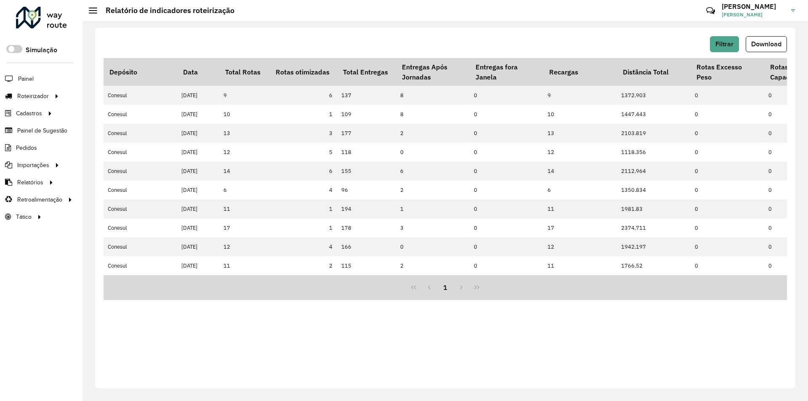
click at [504, 25] on div "Filtrar Download Depósito Data Total Rotas Rotas otimizadas Total Entregas Entr…" at bounding box center [446, 211] width 726 height 380
click at [725, 46] on span "Filtrar" at bounding box center [725, 43] width 18 height 7
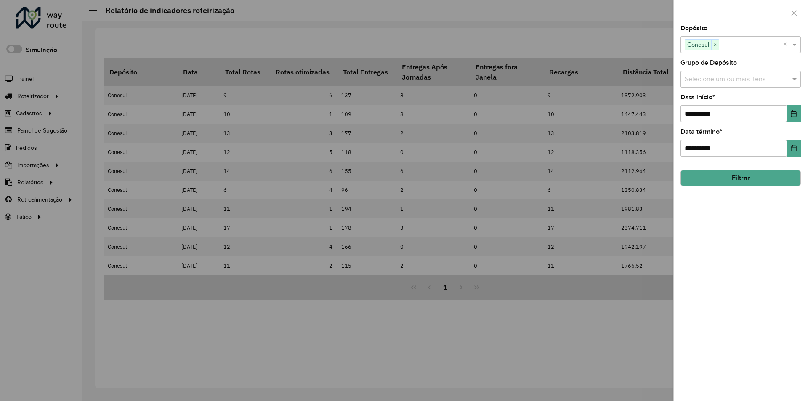
click at [628, 35] on div at bounding box center [404, 200] width 808 height 401
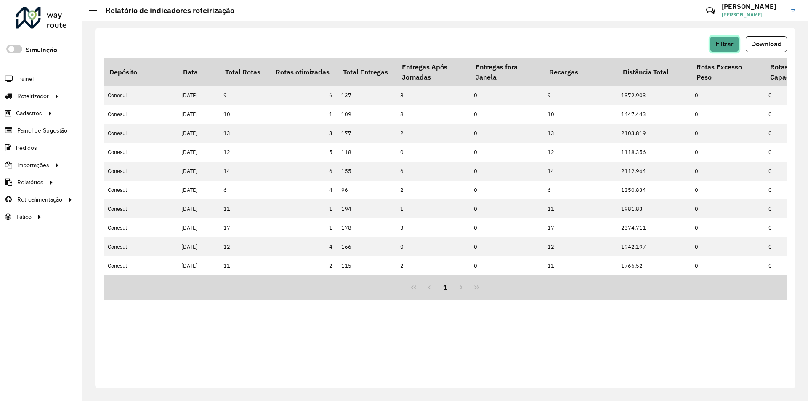
click at [720, 48] on button "Filtrar" at bounding box center [724, 44] width 29 height 16
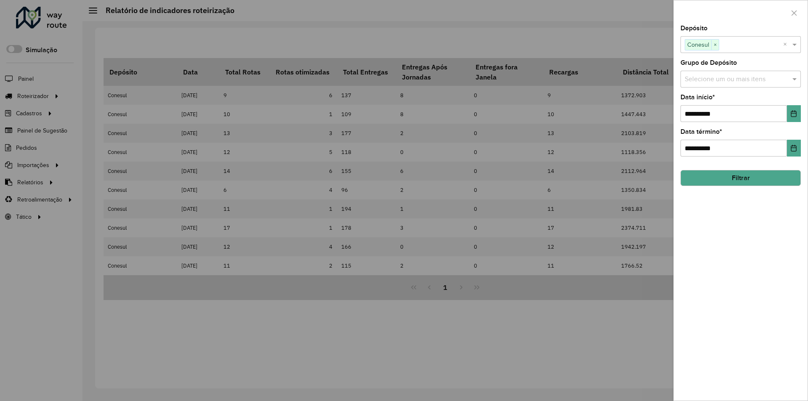
click at [642, 47] on div at bounding box center [404, 200] width 808 height 401
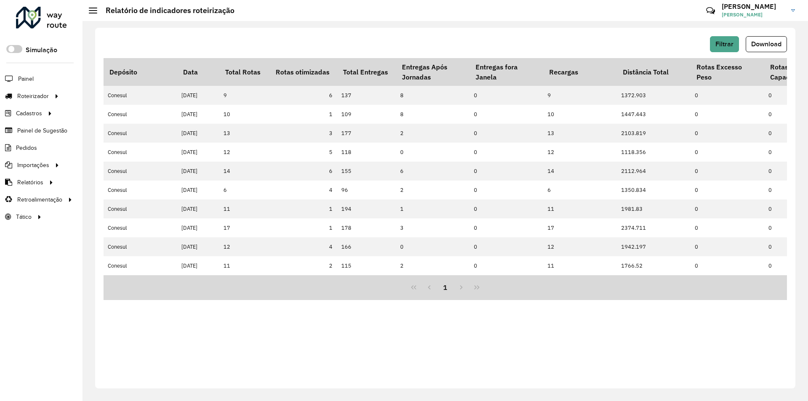
click at [599, 36] on div "Filtrar Download" at bounding box center [446, 44] width 684 height 16
click at [765, 47] on span "Download" at bounding box center [766, 43] width 30 height 7
click at [726, 40] on span "Filtrar" at bounding box center [725, 43] width 18 height 7
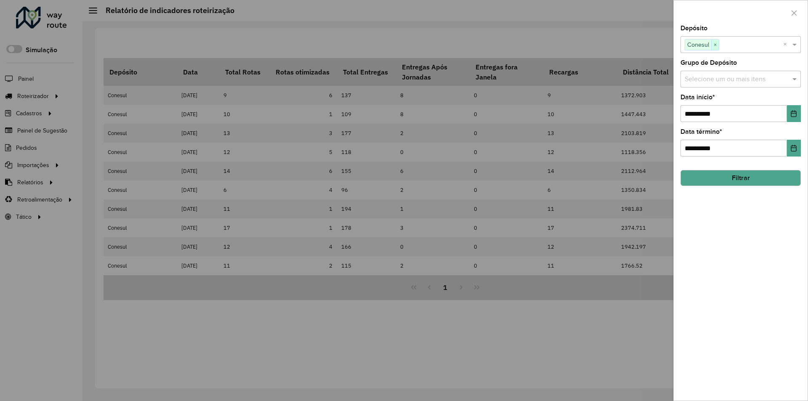
click at [719, 45] on span "×" at bounding box center [715, 45] width 8 height 10
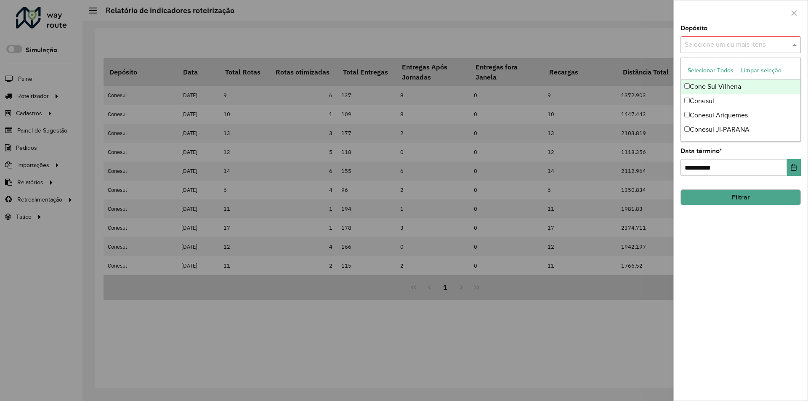
click at [798, 45] on span at bounding box center [796, 45] width 11 height 10
click at [688, 112] on div "Conesul Ariquemes" at bounding box center [741, 115] width 120 height 14
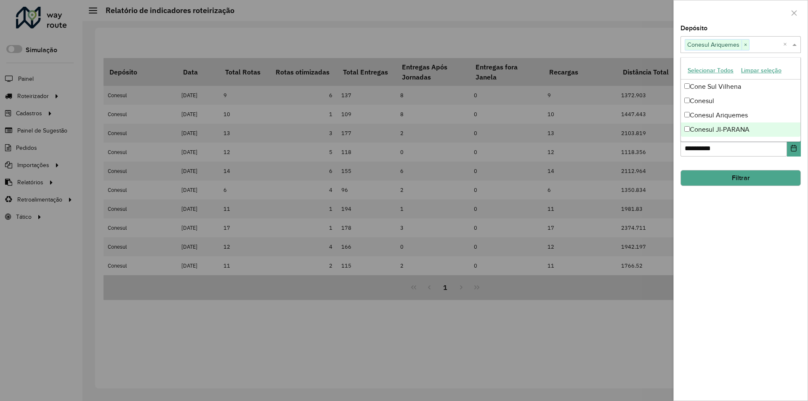
click at [757, 216] on div "**********" at bounding box center [741, 213] width 134 height 376
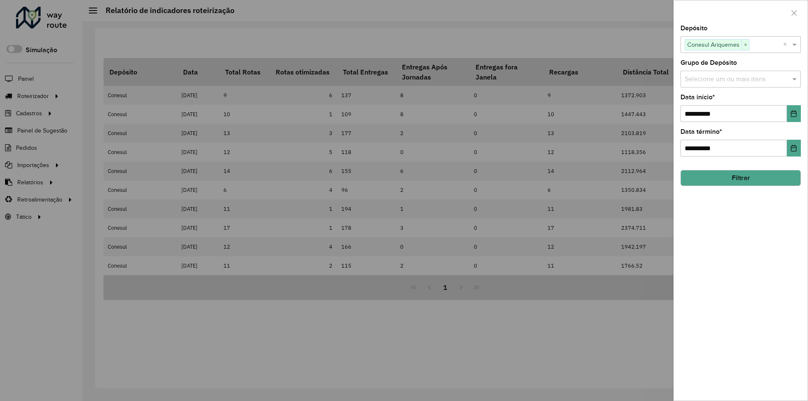
click at [740, 179] on button "Filtrar" at bounding box center [741, 178] width 120 height 16
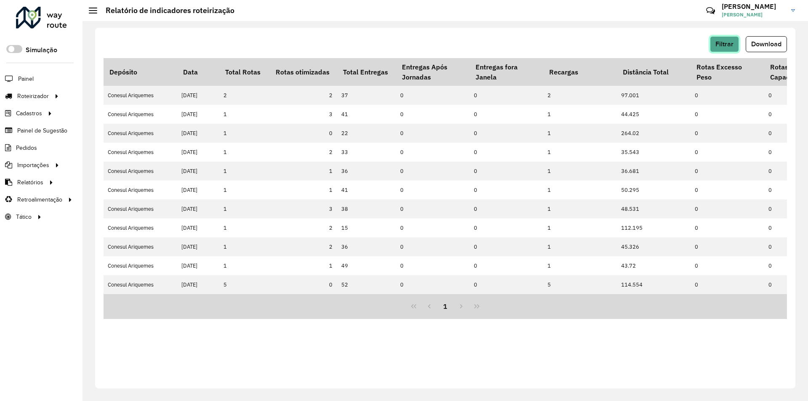
click at [719, 47] on span "Filtrar" at bounding box center [725, 43] width 18 height 7
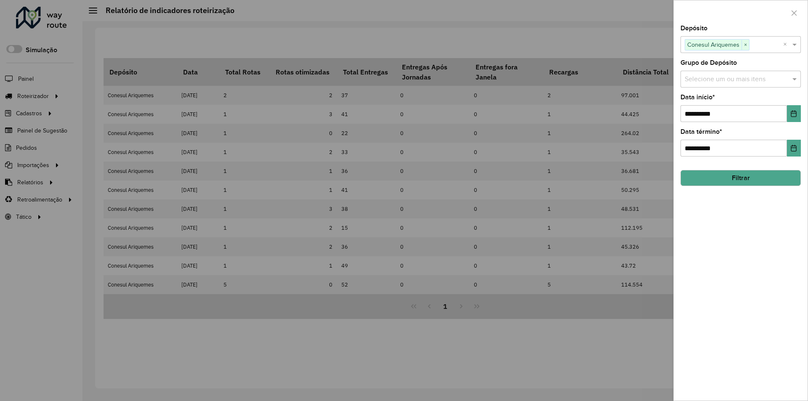
drag, startPoint x: 634, startPoint y: 45, endPoint x: 659, endPoint y: 46, distance: 24.9
click at [634, 45] on div at bounding box center [404, 200] width 808 height 401
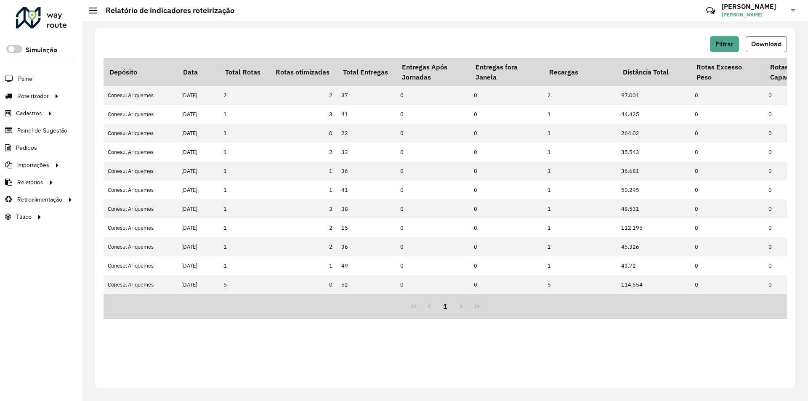
click at [755, 42] on span "Download" at bounding box center [766, 43] width 30 height 7
click at [732, 48] on button "Filtrar" at bounding box center [724, 44] width 29 height 16
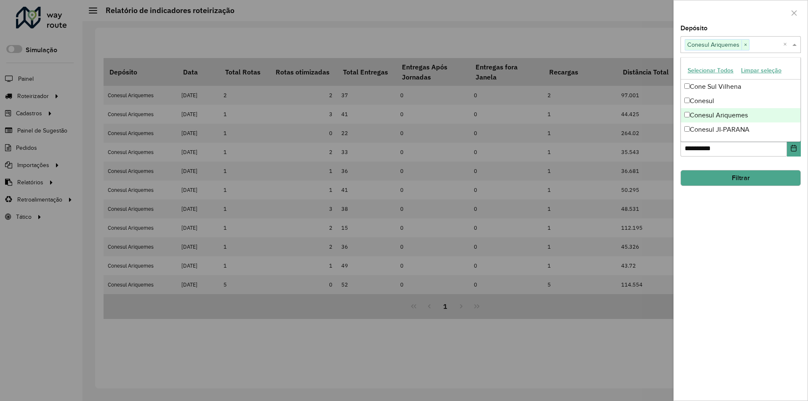
click at [750, 44] on input "text" at bounding box center [767, 45] width 34 height 10
click at [747, 44] on span "×" at bounding box center [746, 45] width 8 height 10
click at [743, 217] on div "**********" at bounding box center [741, 213] width 134 height 376
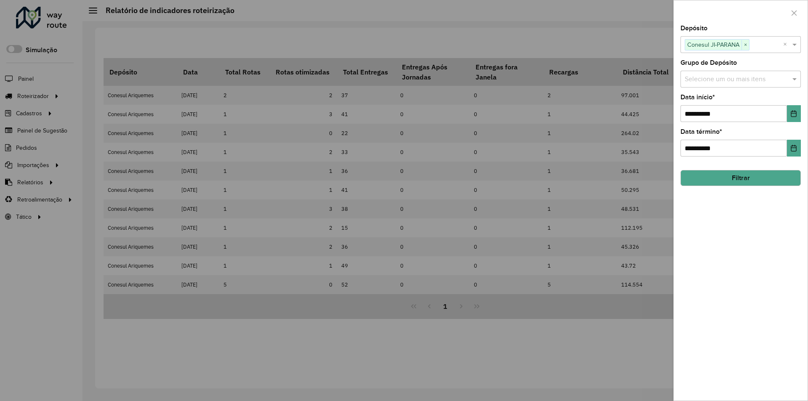
click at [726, 178] on button "Filtrar" at bounding box center [741, 178] width 120 height 16
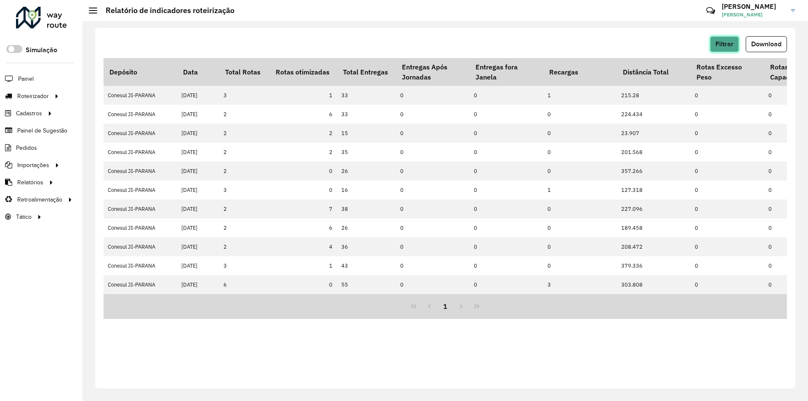
click at [726, 45] on span "Filtrar" at bounding box center [725, 43] width 18 height 7
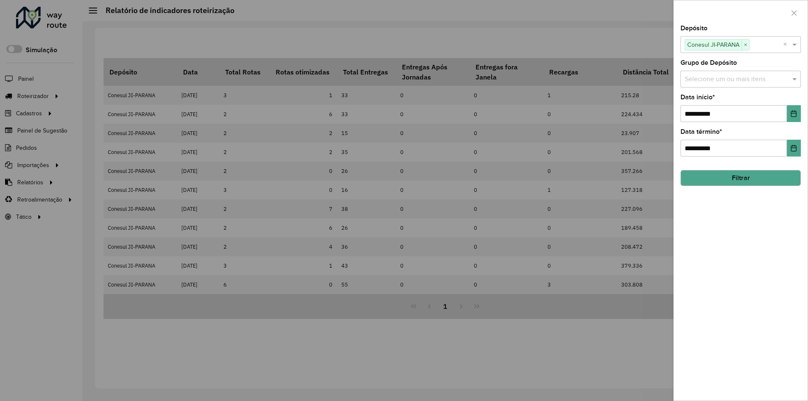
click at [607, 42] on div at bounding box center [404, 200] width 808 height 401
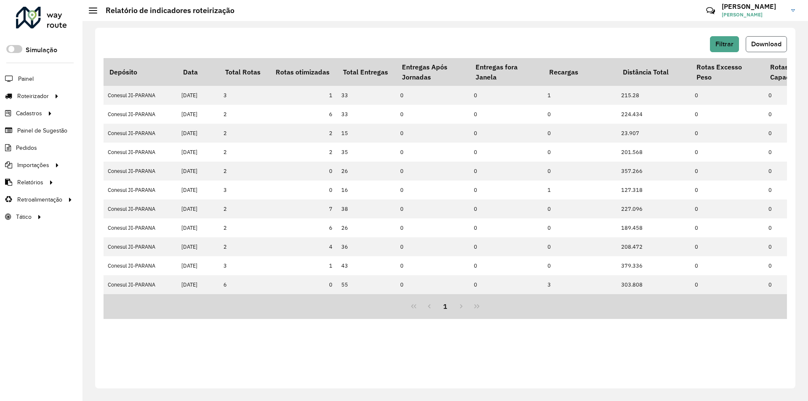
click at [756, 41] on span "Download" at bounding box center [766, 43] width 30 height 7
click at [721, 48] on button "Filtrar" at bounding box center [724, 44] width 29 height 16
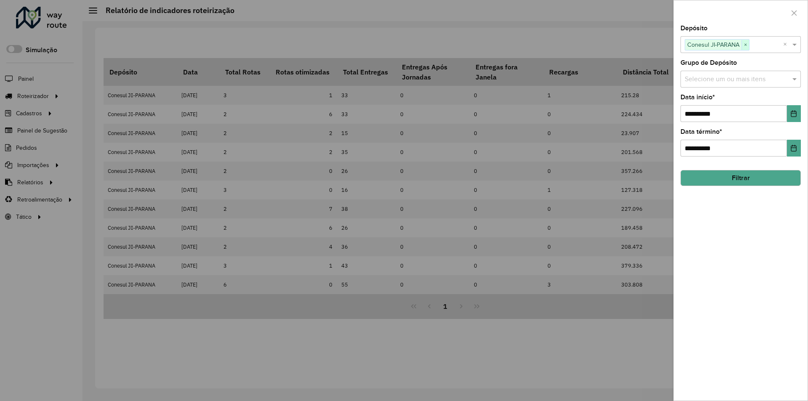
click at [748, 45] on span "×" at bounding box center [746, 45] width 8 height 10
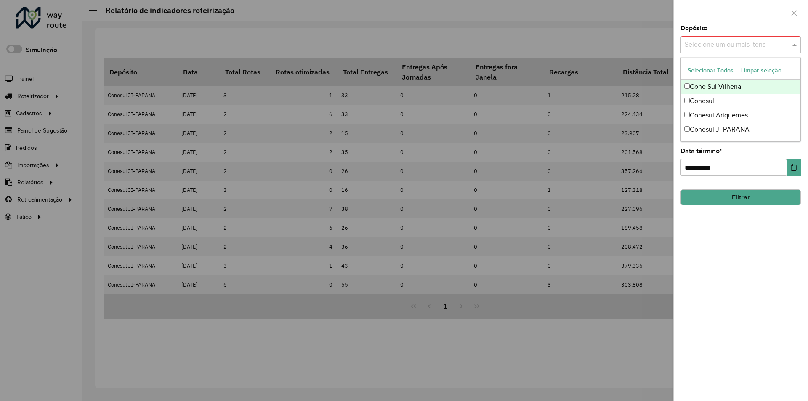
click at [794, 47] on span at bounding box center [796, 45] width 11 height 10
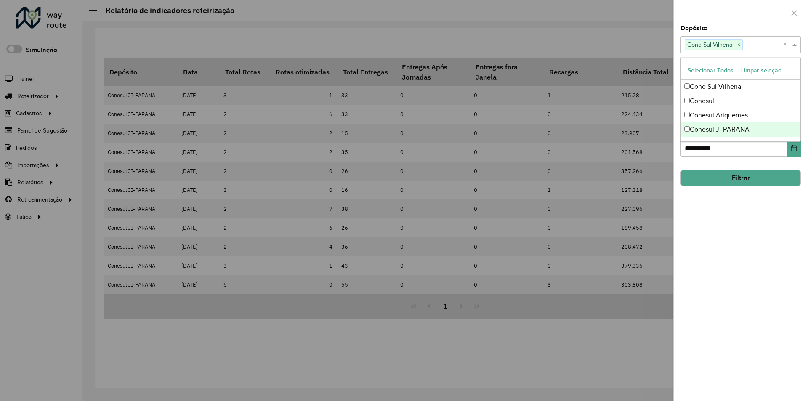
click at [746, 242] on div "**********" at bounding box center [741, 213] width 134 height 376
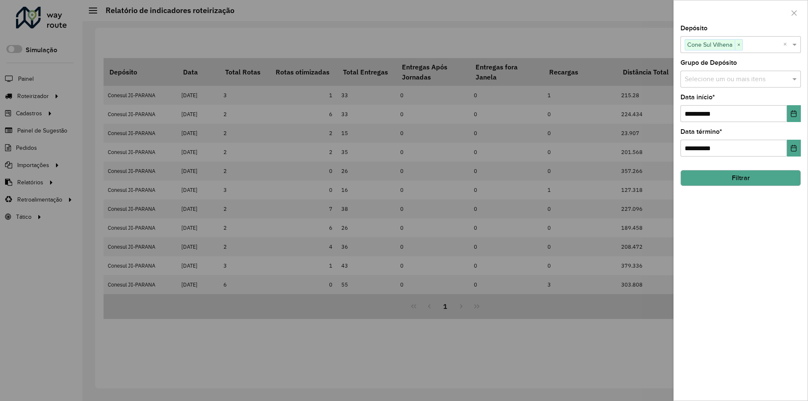
click at [736, 176] on button "Filtrar" at bounding box center [741, 178] width 120 height 16
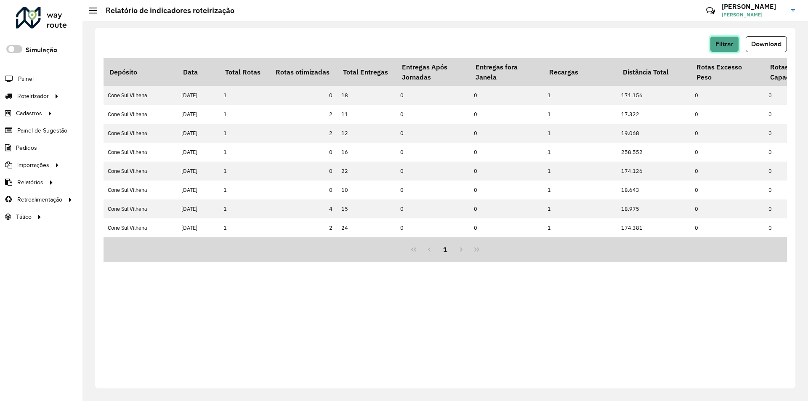
click at [737, 46] on button "Filtrar" at bounding box center [724, 44] width 29 height 16
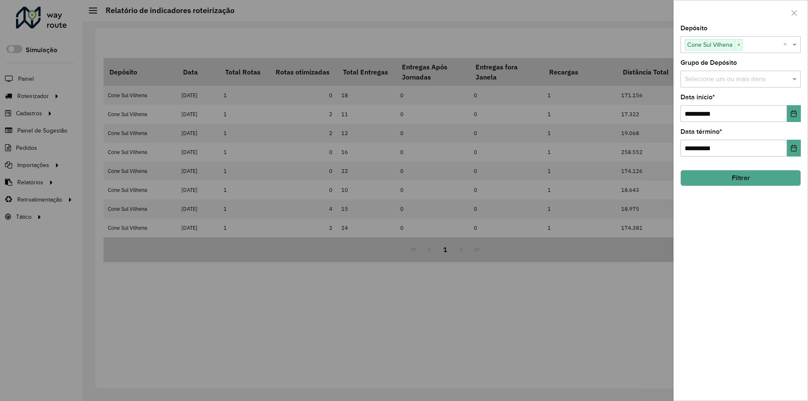
click at [653, 47] on div at bounding box center [404, 200] width 808 height 401
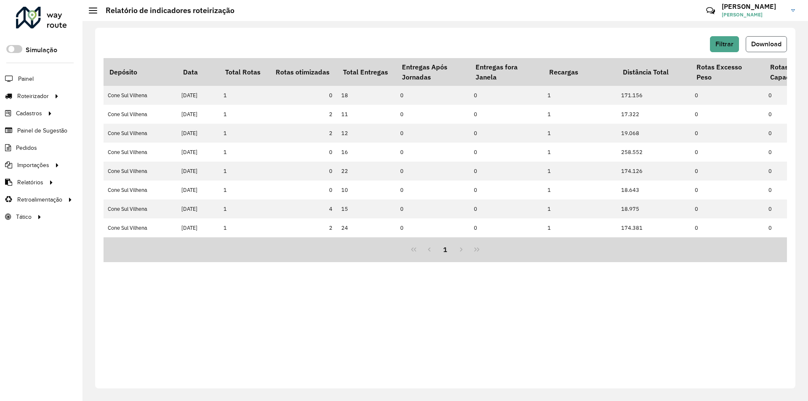
click at [757, 45] on span "Download" at bounding box center [766, 43] width 30 height 7
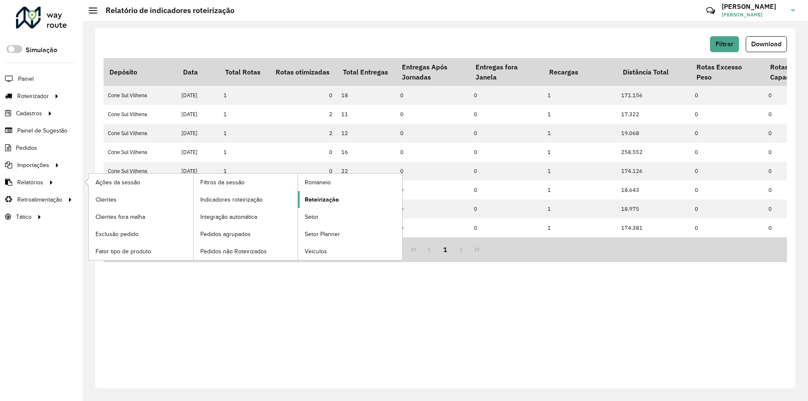
click at [329, 200] on span "Roteirização" at bounding box center [322, 199] width 34 height 9
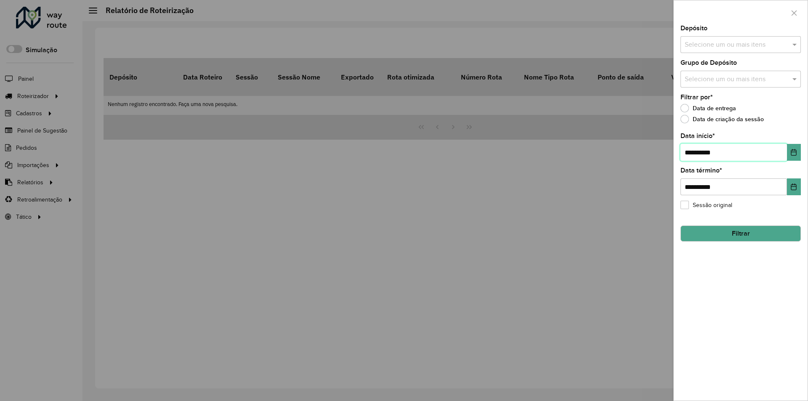
click at [692, 153] on input "**********" at bounding box center [734, 152] width 107 height 17
type input "**********"
click at [793, 43] on span at bounding box center [796, 45] width 11 height 10
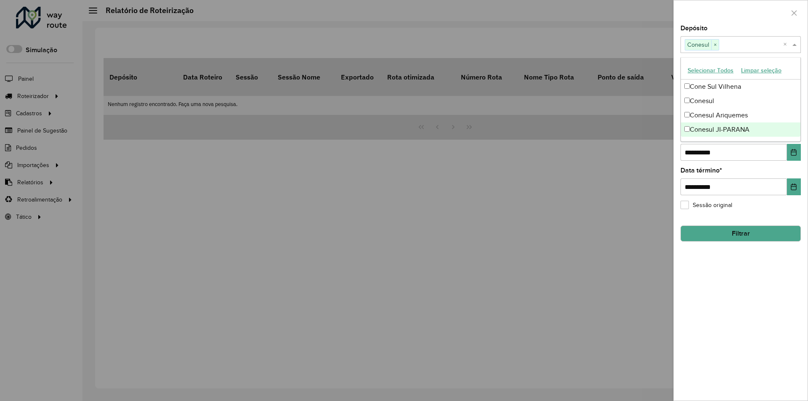
click at [731, 309] on div "**********" at bounding box center [741, 213] width 134 height 376
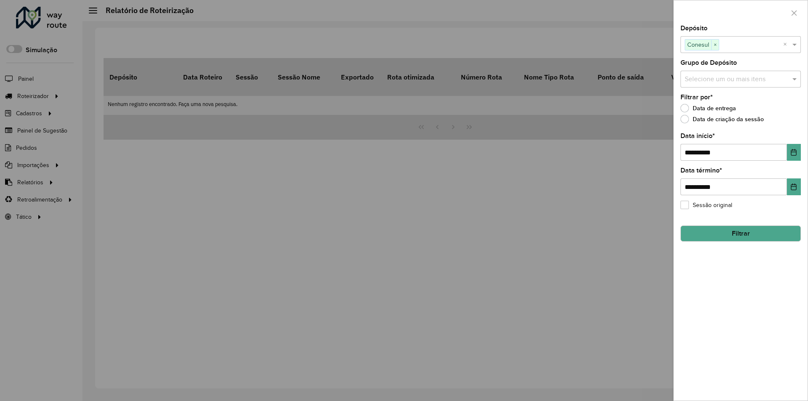
click at [725, 235] on button "Filtrar" at bounding box center [741, 234] width 120 height 16
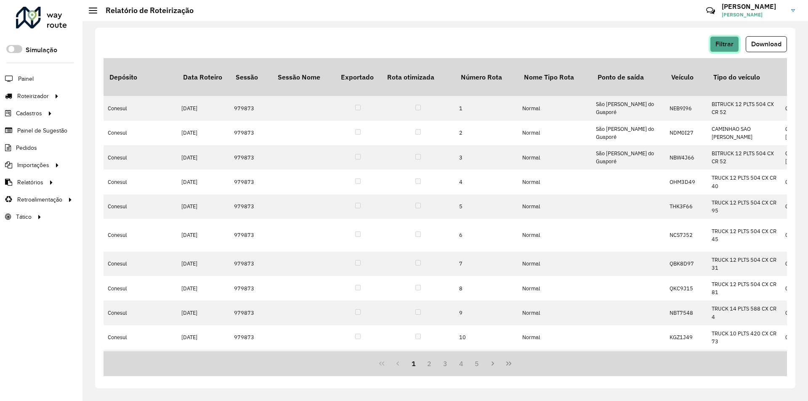
click at [725, 40] on button "Filtrar" at bounding box center [724, 44] width 29 height 16
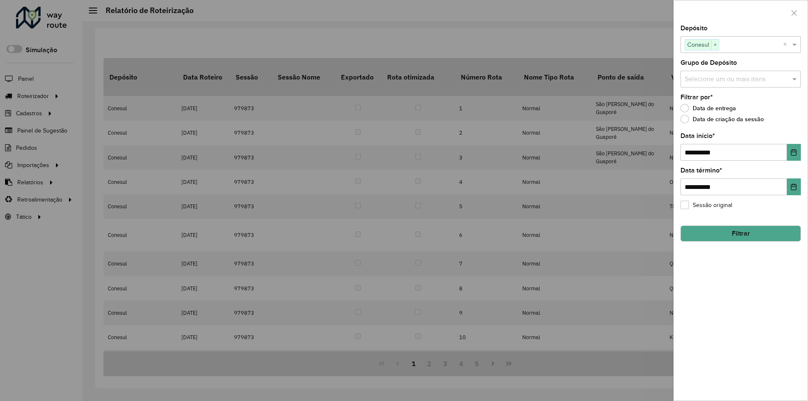
click at [641, 38] on div at bounding box center [404, 200] width 808 height 401
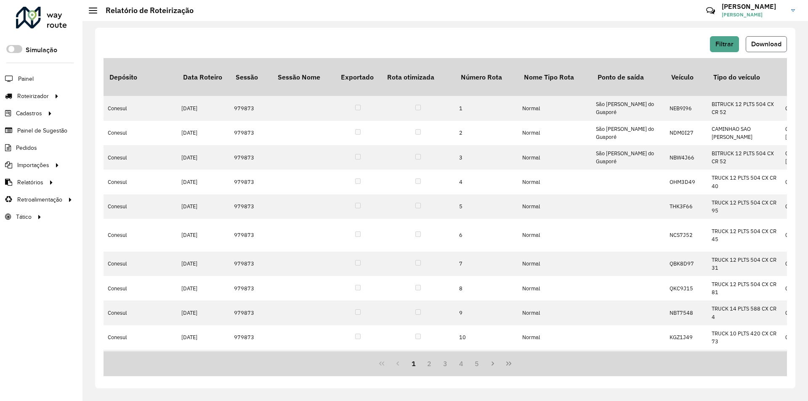
click at [781, 48] on button "Download" at bounding box center [766, 44] width 41 height 16
click at [727, 43] on span "Filtrar" at bounding box center [725, 43] width 18 height 7
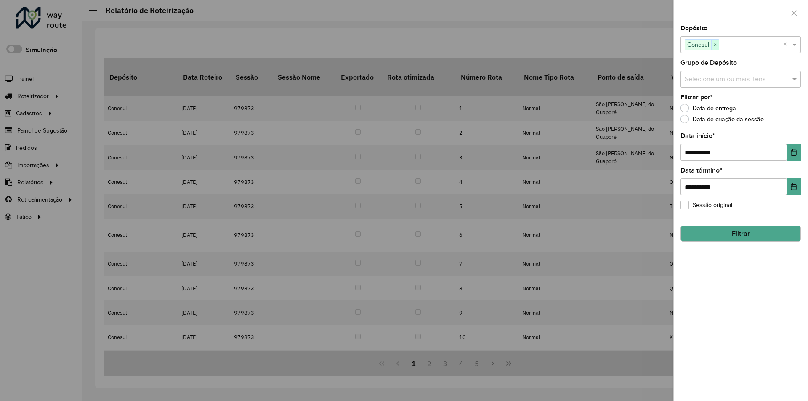
click at [718, 45] on span "×" at bounding box center [715, 45] width 8 height 10
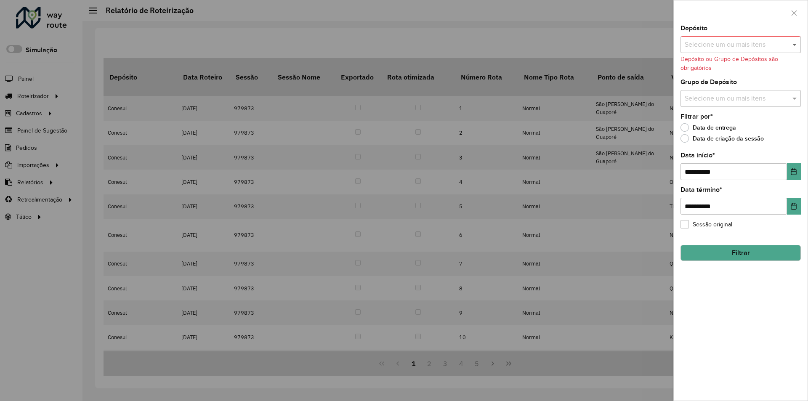
click at [795, 44] on span at bounding box center [796, 45] width 11 height 10
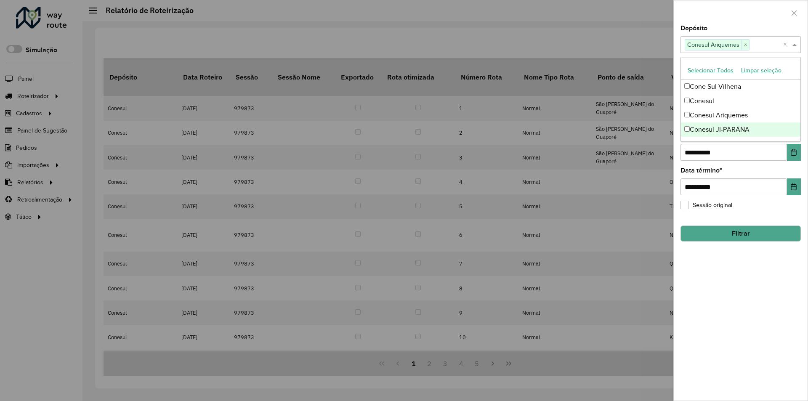
click at [700, 282] on div "**********" at bounding box center [741, 213] width 134 height 376
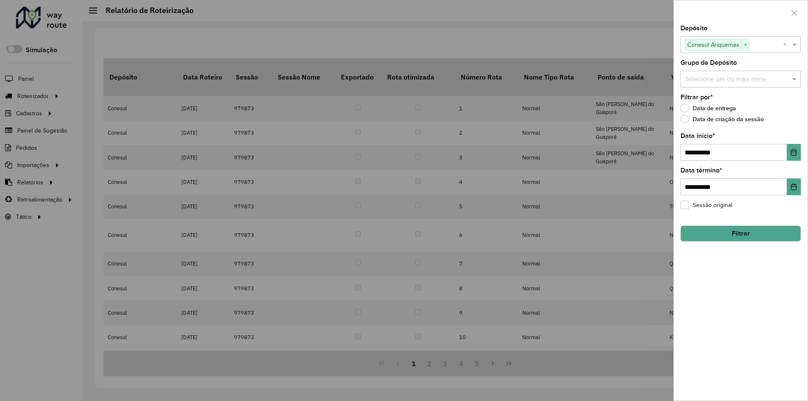
click at [727, 230] on button "Filtrar" at bounding box center [741, 234] width 120 height 16
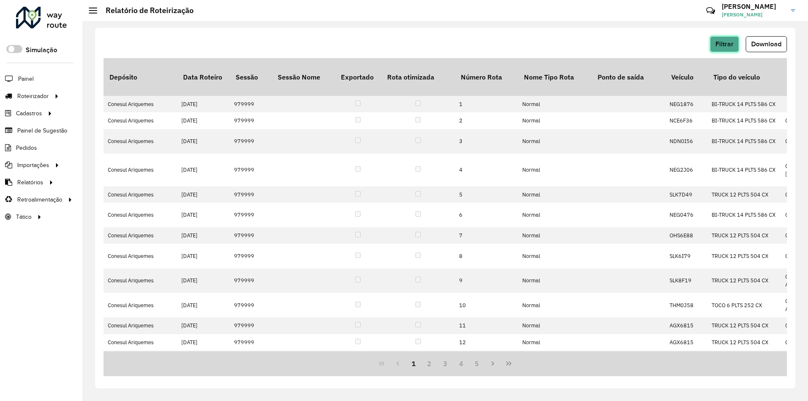
click at [729, 43] on span "Filtrar" at bounding box center [725, 43] width 18 height 7
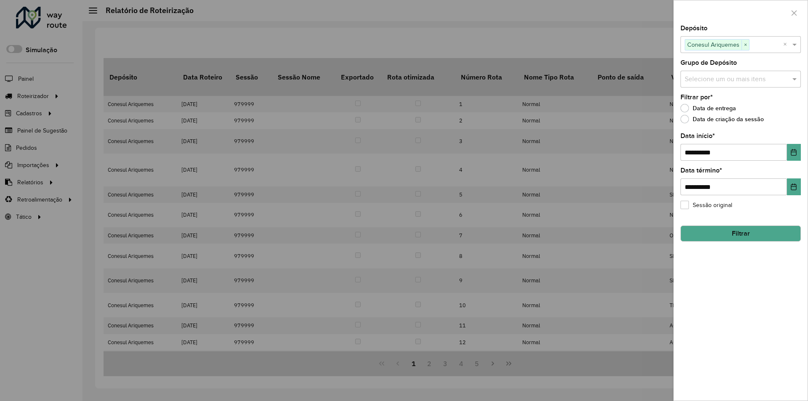
click at [629, 43] on div at bounding box center [404, 200] width 808 height 401
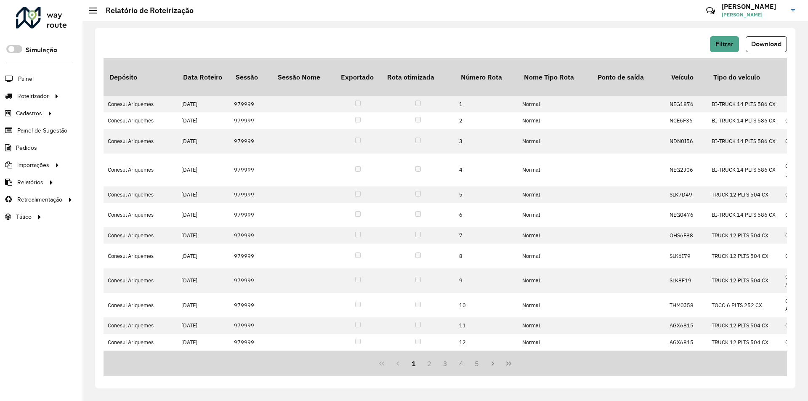
drag, startPoint x: 755, startPoint y: 47, endPoint x: 755, endPoint y: 51, distance: 4.2
click at [755, 49] on button "Download" at bounding box center [766, 44] width 41 height 16
click at [724, 39] on button "Filtrar" at bounding box center [724, 44] width 29 height 16
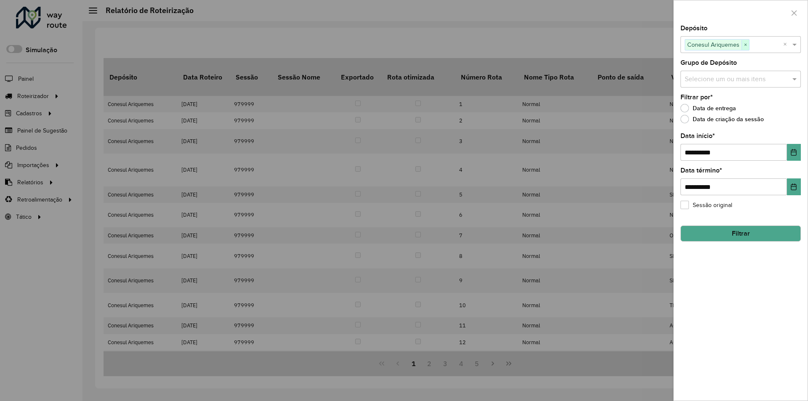
click at [746, 46] on span "×" at bounding box center [746, 45] width 8 height 10
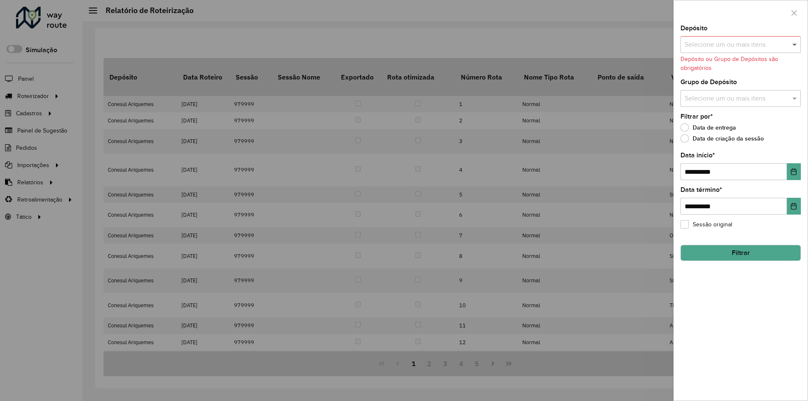
click at [796, 45] on span at bounding box center [796, 45] width 11 height 10
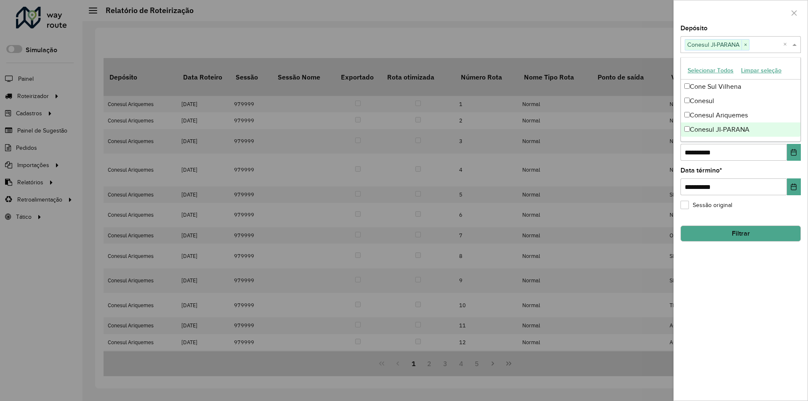
click at [740, 277] on div "**********" at bounding box center [741, 213] width 134 height 376
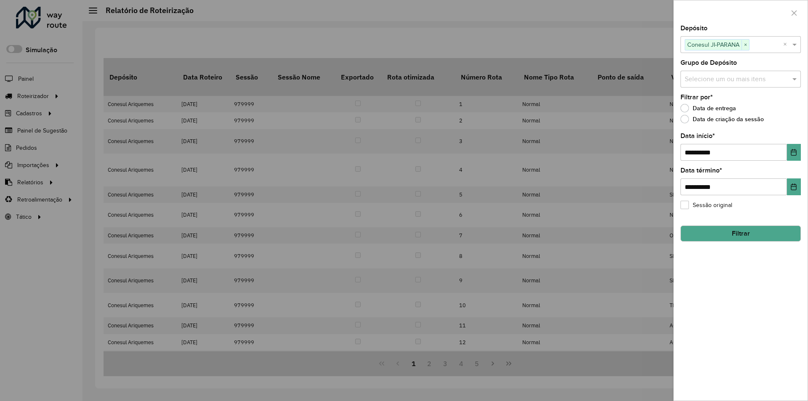
click at [727, 231] on button "Filtrar" at bounding box center [741, 234] width 120 height 16
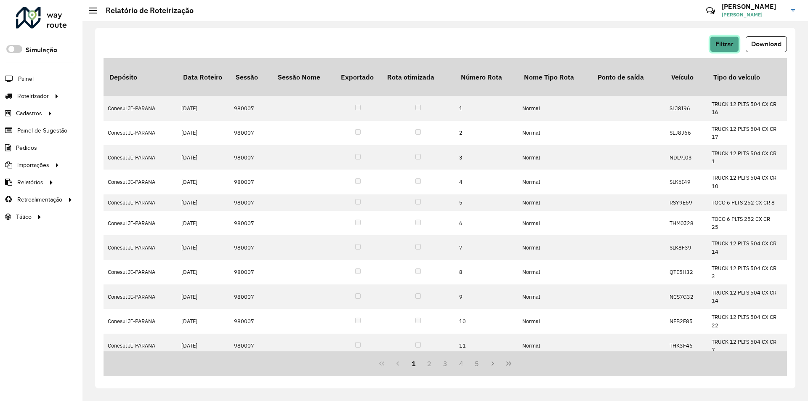
click at [731, 42] on span "Filtrar" at bounding box center [725, 43] width 18 height 7
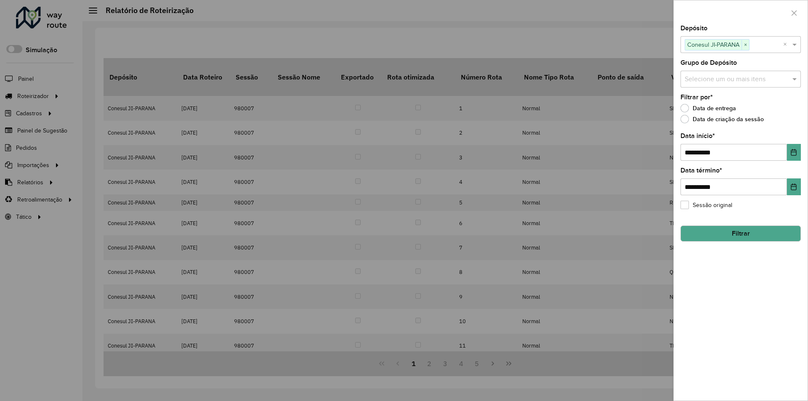
click at [638, 39] on div at bounding box center [404, 200] width 808 height 401
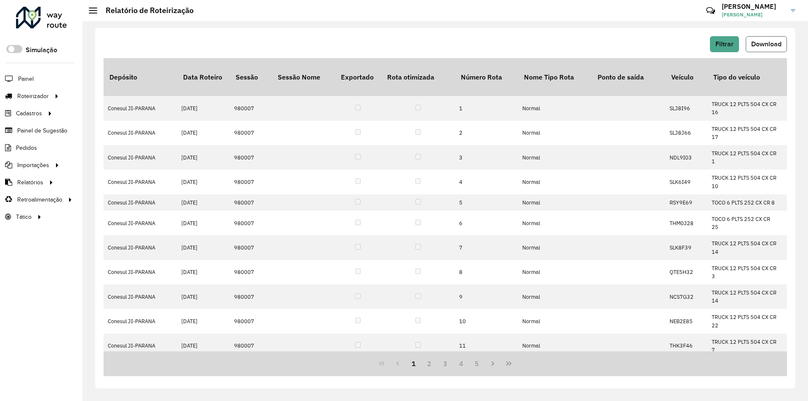
click at [756, 42] on span "Download" at bounding box center [766, 43] width 30 height 7
click at [718, 47] on span "Filtrar" at bounding box center [725, 43] width 18 height 7
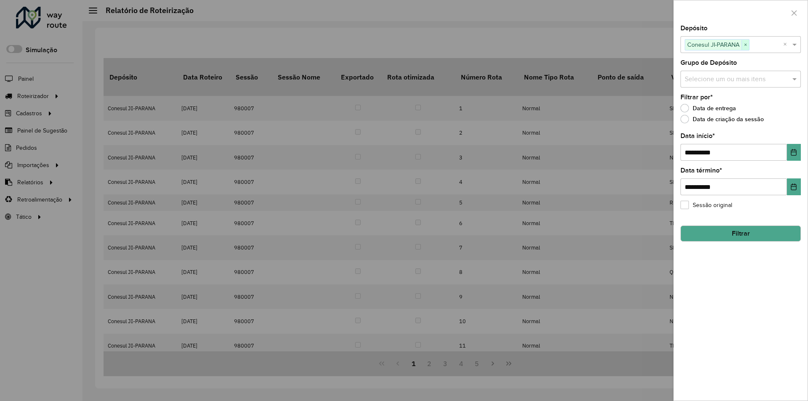
click at [748, 47] on span "×" at bounding box center [746, 45] width 8 height 10
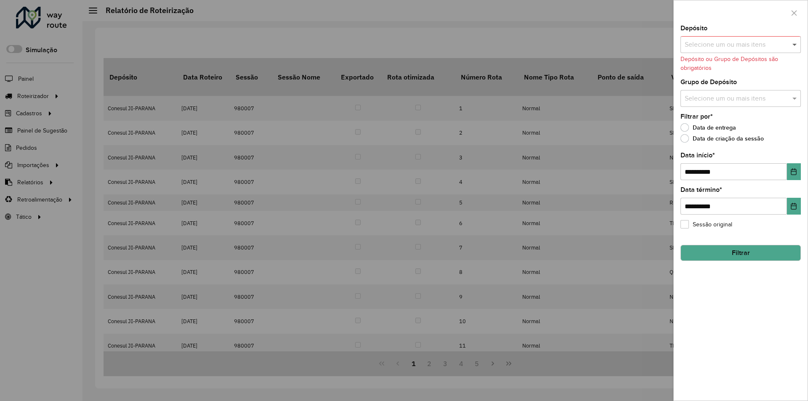
click at [797, 46] on span at bounding box center [796, 45] width 11 height 10
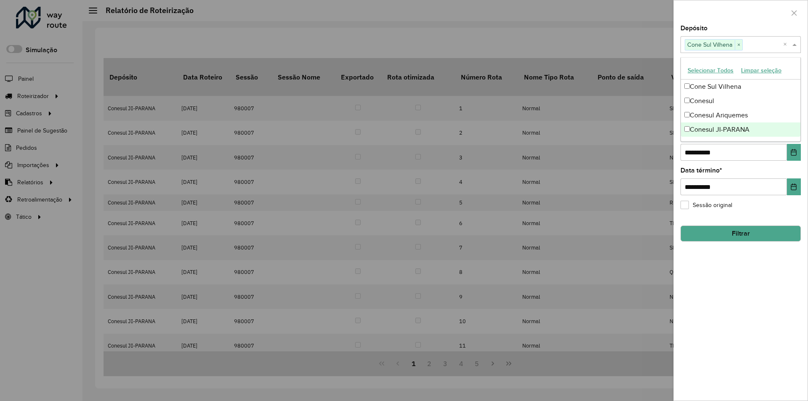
click at [751, 281] on div "**********" at bounding box center [741, 213] width 134 height 376
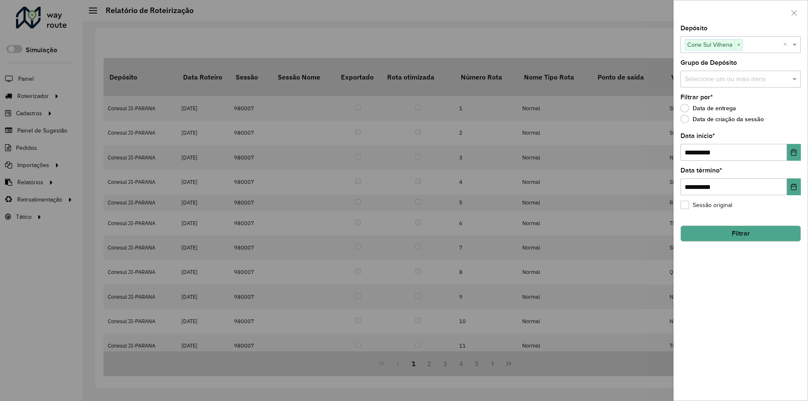
click at [753, 234] on button "Filtrar" at bounding box center [741, 234] width 120 height 16
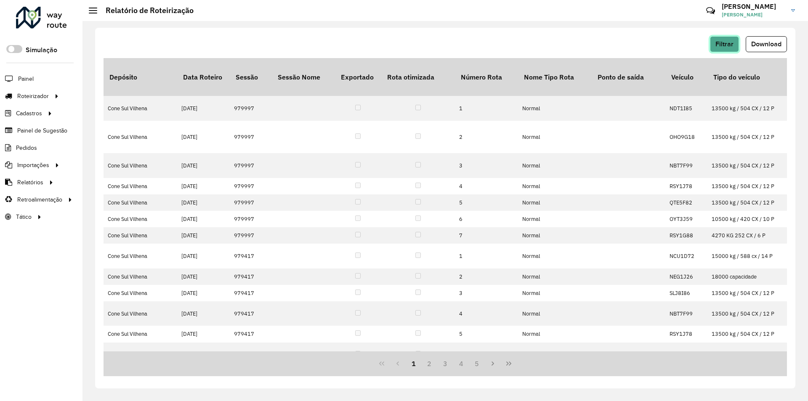
click at [723, 42] on span "Filtrar" at bounding box center [725, 43] width 18 height 7
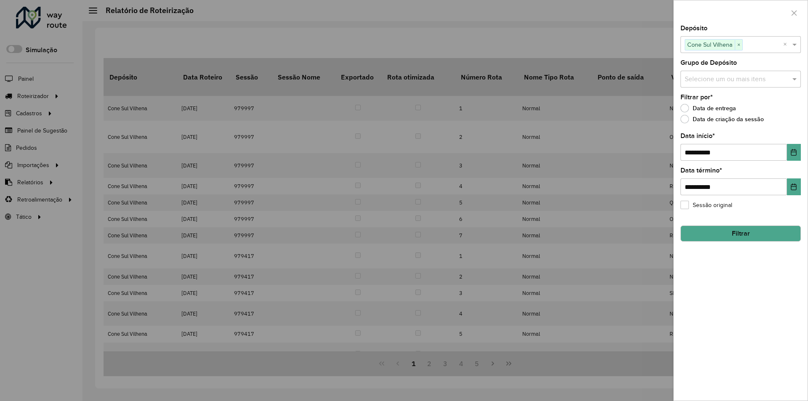
click at [613, 47] on div at bounding box center [404, 200] width 808 height 401
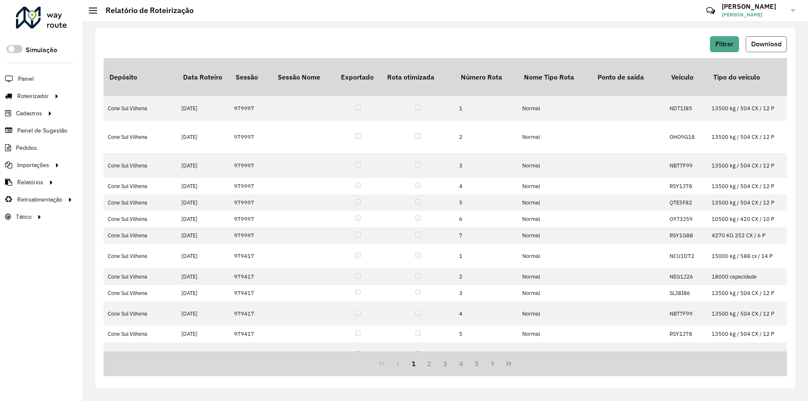
click at [768, 48] on button "Download" at bounding box center [766, 44] width 41 height 16
